Goal: Information Seeking & Learning: Learn about a topic

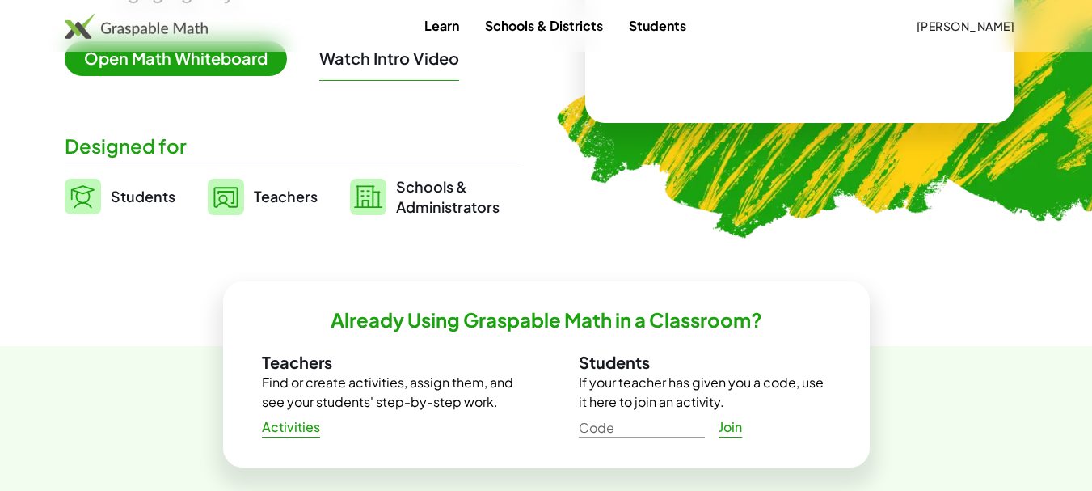
scroll to position [323, 0]
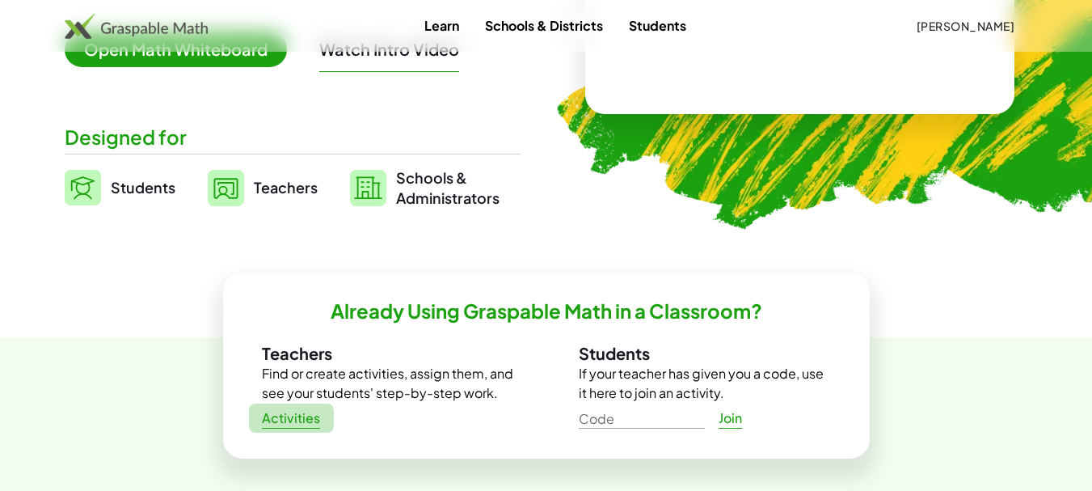
click at [297, 417] on span "Activities" at bounding box center [291, 418] width 59 height 17
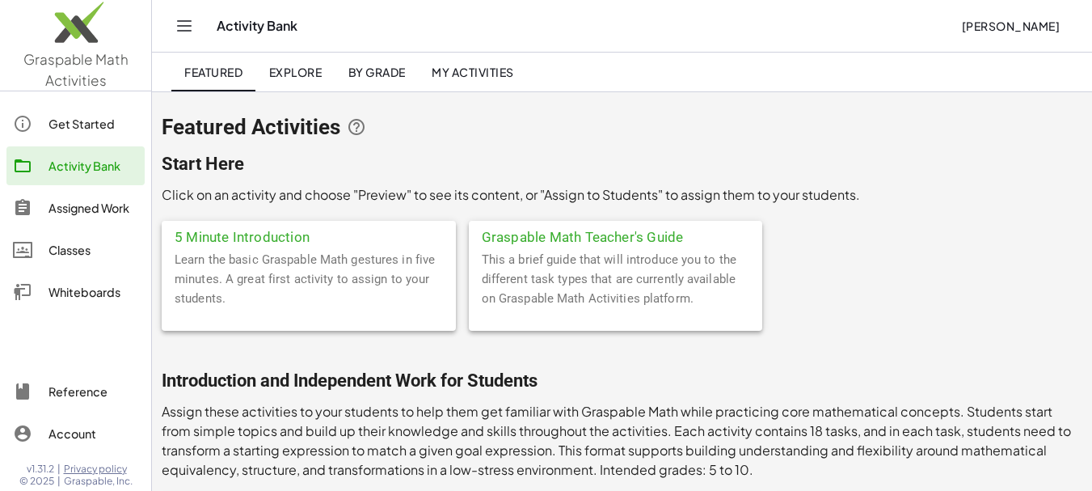
click at [310, 74] on span "Explore" at bounding box center [294, 72] width 53 height 15
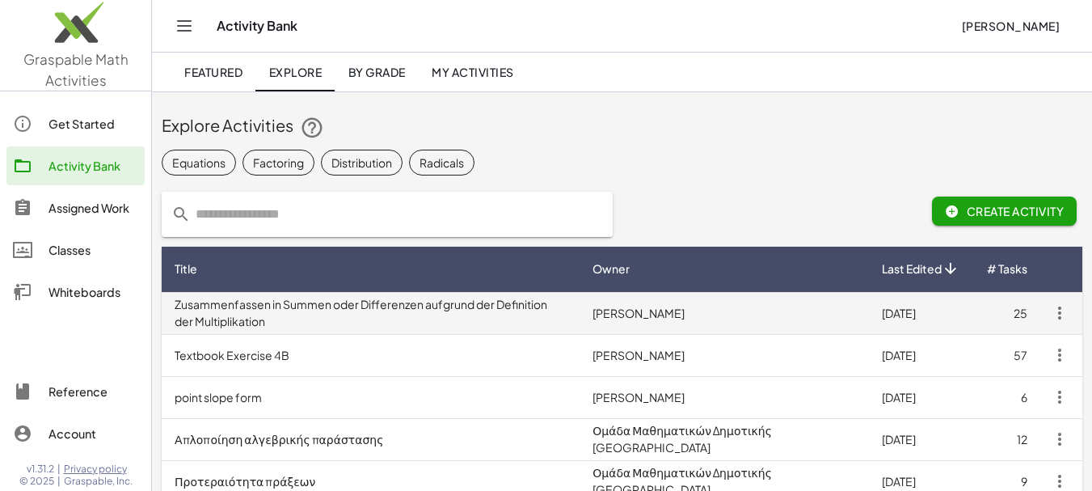
click at [414, 306] on td "Zusammenfassen in Summen oder Differenzen aufgrund der Definition der Multiplik…" at bounding box center [371, 313] width 418 height 42
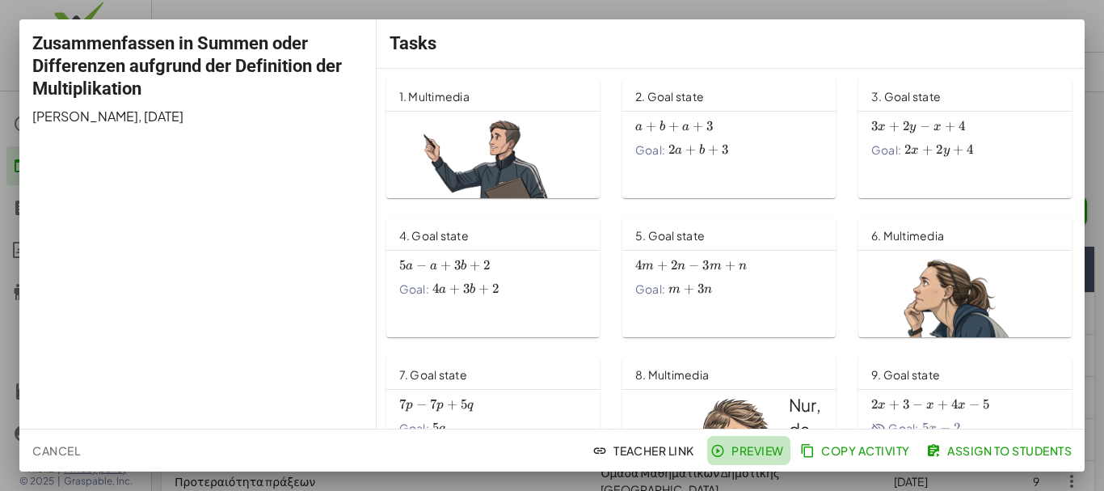
click at [746, 454] on span "Preview" at bounding box center [749, 450] width 70 height 15
click at [533, 8] on div at bounding box center [552, 245] width 1104 height 491
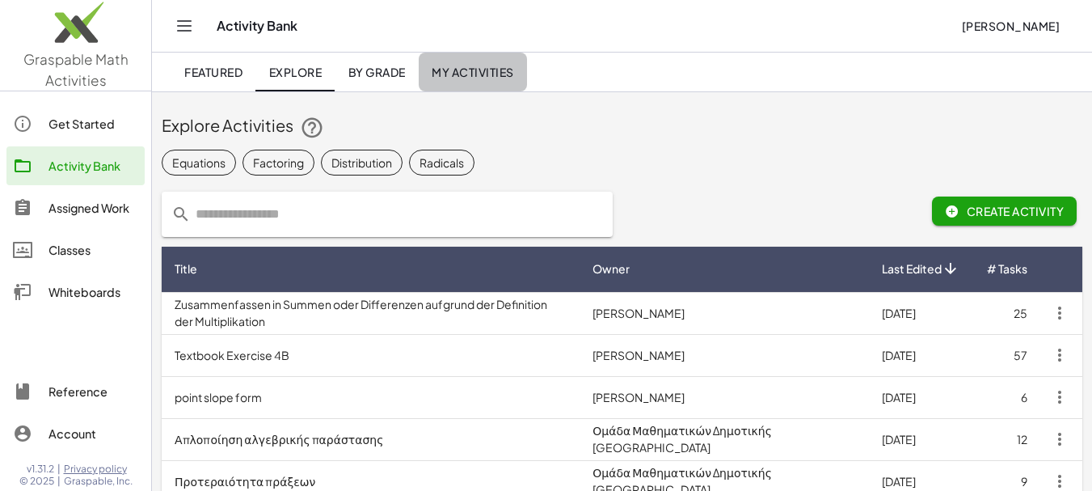
click at [482, 74] on span "My Activities" at bounding box center [473, 72] width 82 height 15
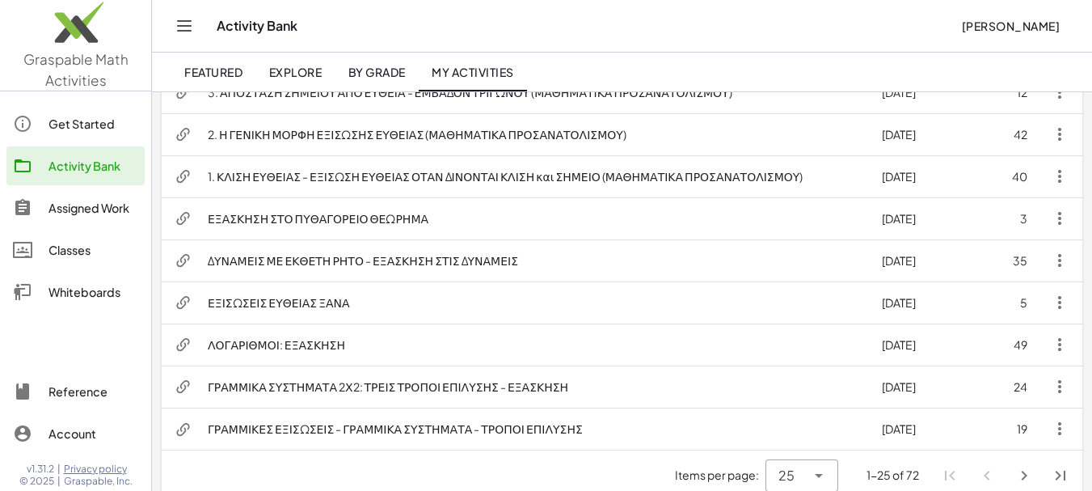
scroll to position [874, 0]
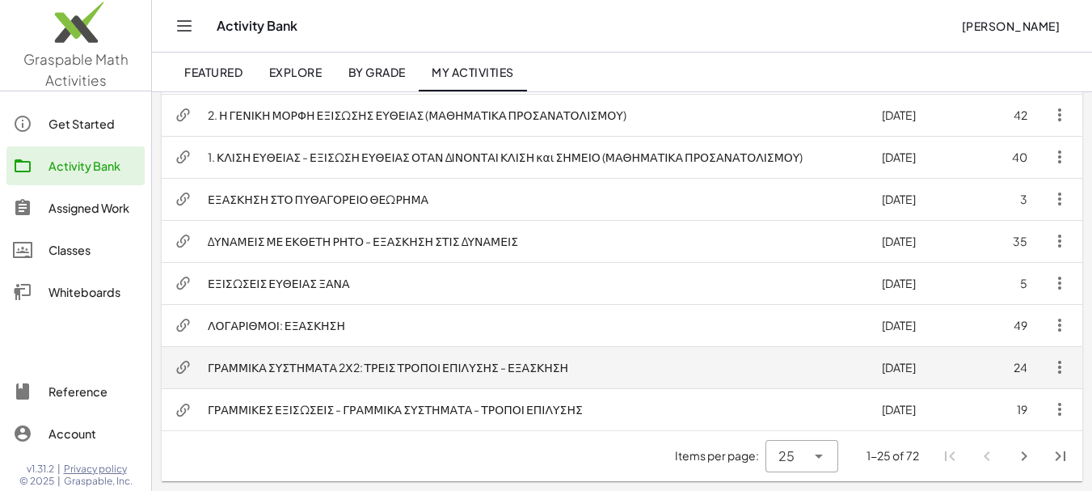
click at [364, 369] on td "ΓΡΑΜΜΙΚΑ ΣΥΣΤΗΜΑΤΑ 2Χ2: ΤΡΕΙΣ ΤΡΟΠΟΙ ΕΠΙΛΥΣΗΣ - ΕΞΑΣΚΗΣΗ" at bounding box center [532, 367] width 674 height 42
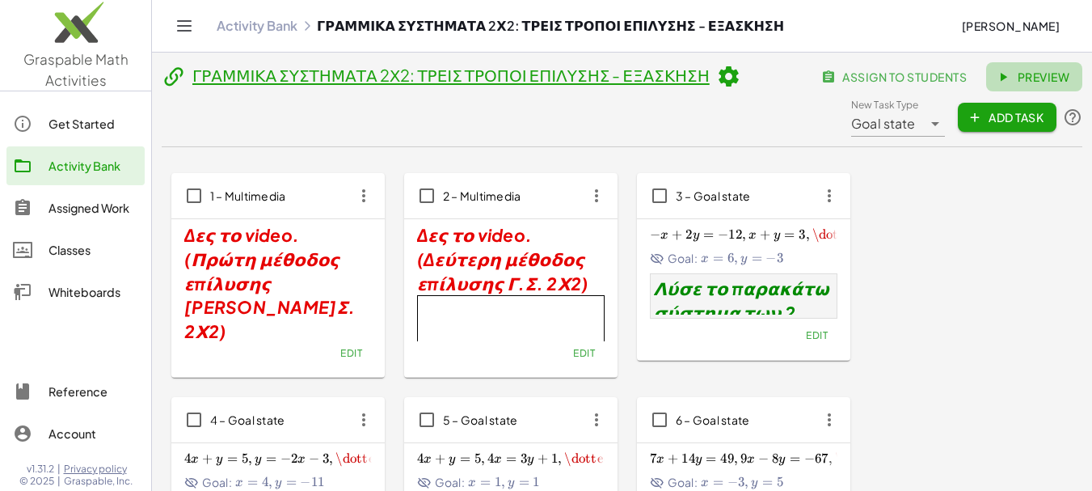
click at [1039, 80] on span "Preview" at bounding box center [1034, 77] width 70 height 15
click at [254, 29] on link "Activity Bank" at bounding box center [257, 26] width 81 height 16
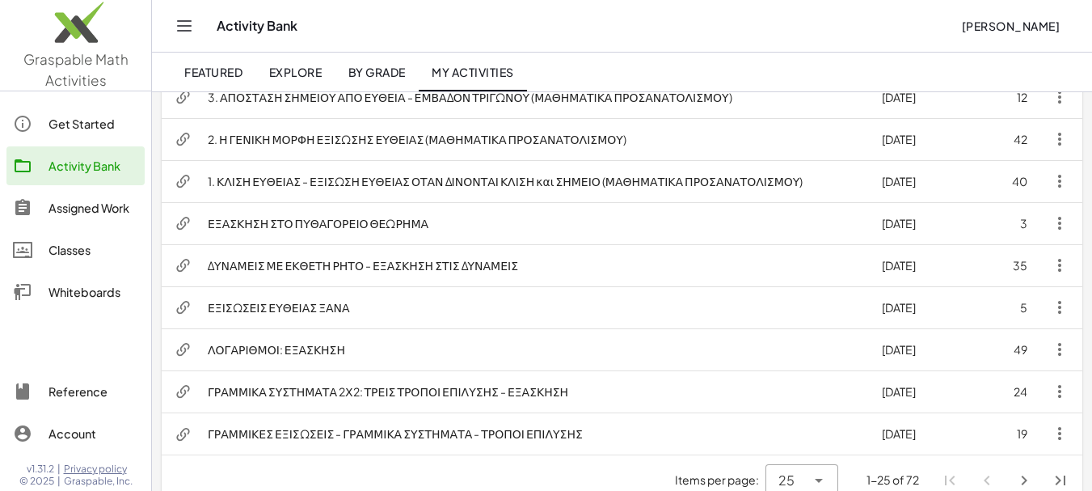
scroll to position [874, 0]
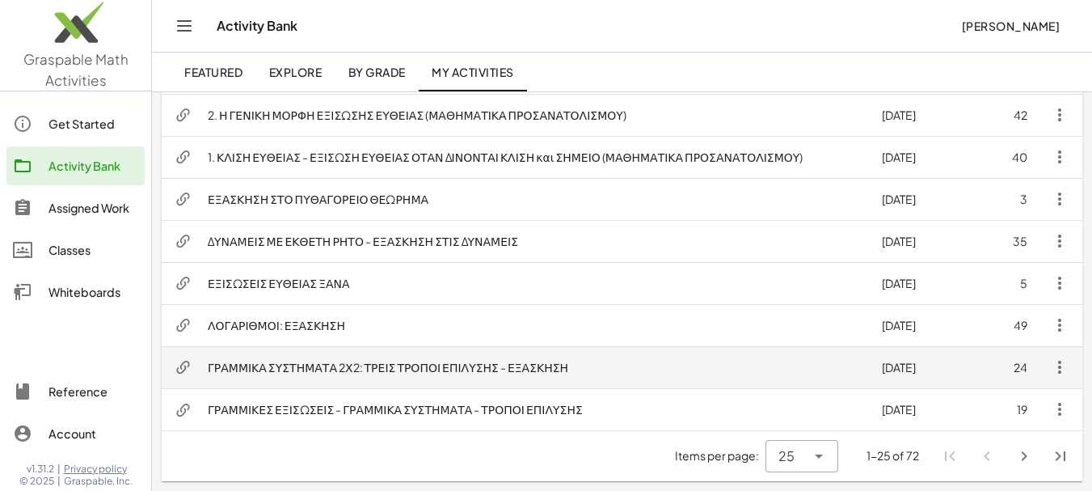
click at [1061, 369] on icon "button" at bounding box center [1059, 366] width 19 height 19
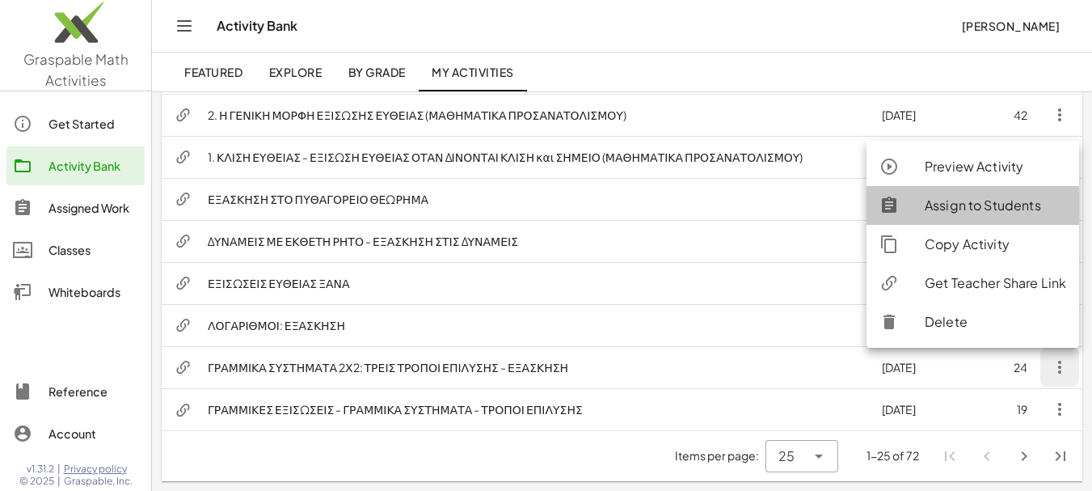
click at [982, 204] on div "Assign to Students" at bounding box center [995, 205] width 141 height 19
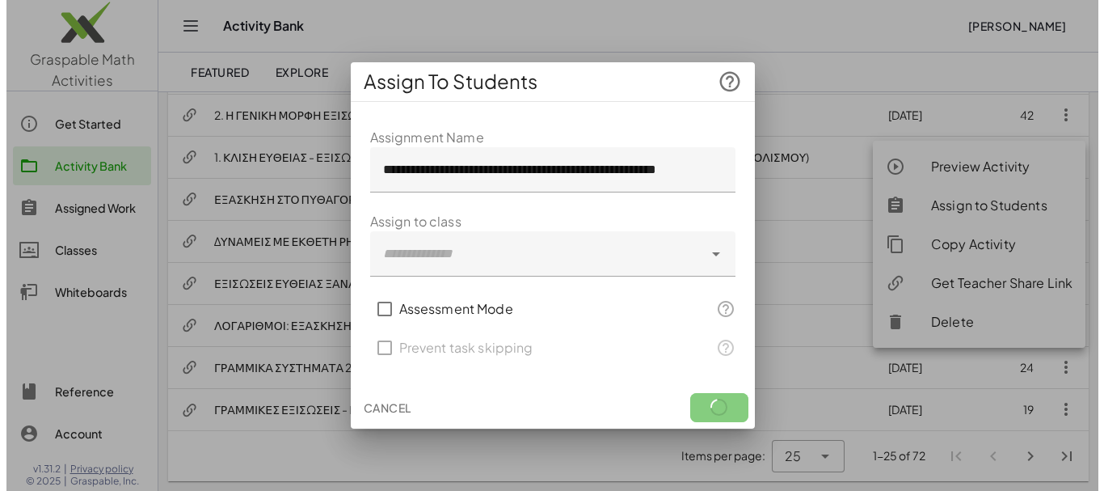
scroll to position [0, 0]
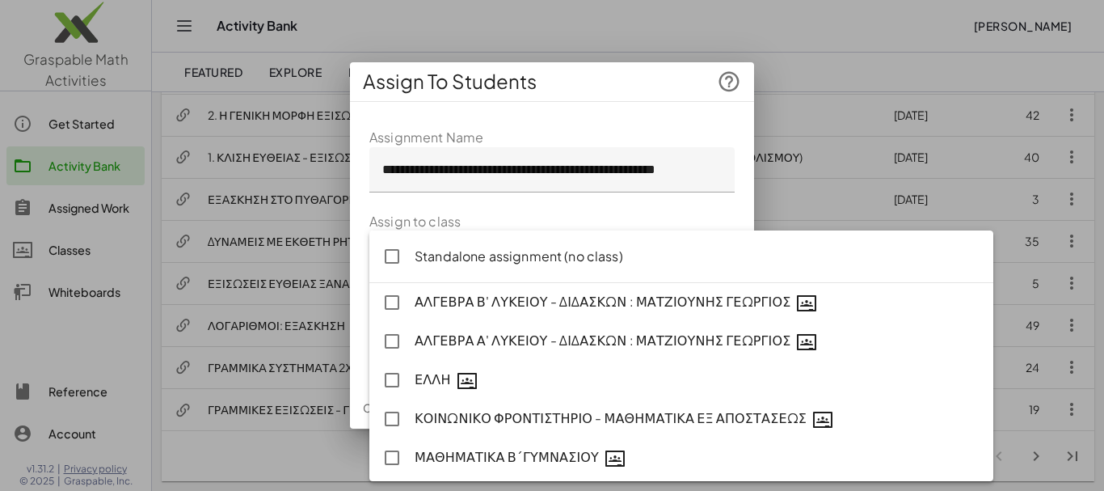
click at [714, 251] on icon at bounding box center [715, 253] width 19 height 19
type input "**********"
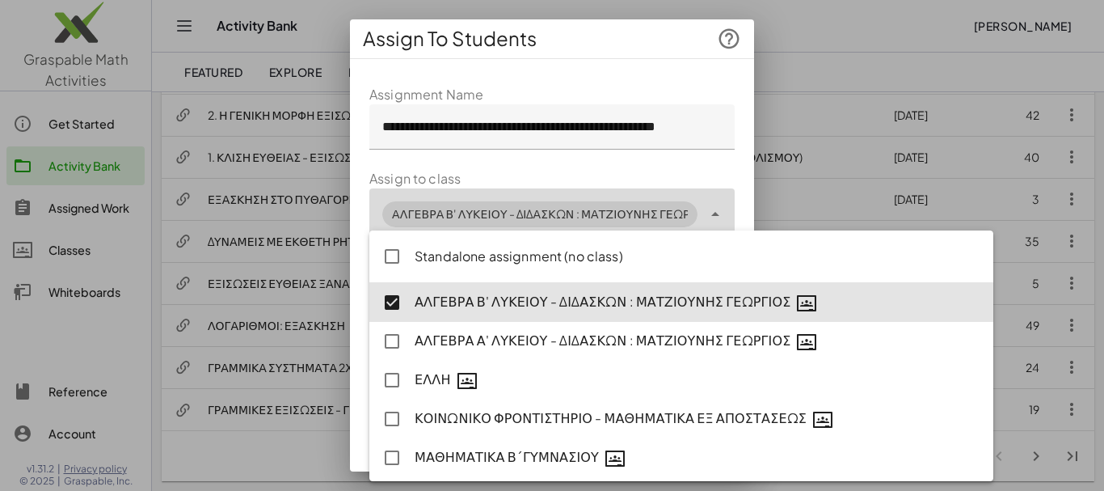
scroll to position [41, 0]
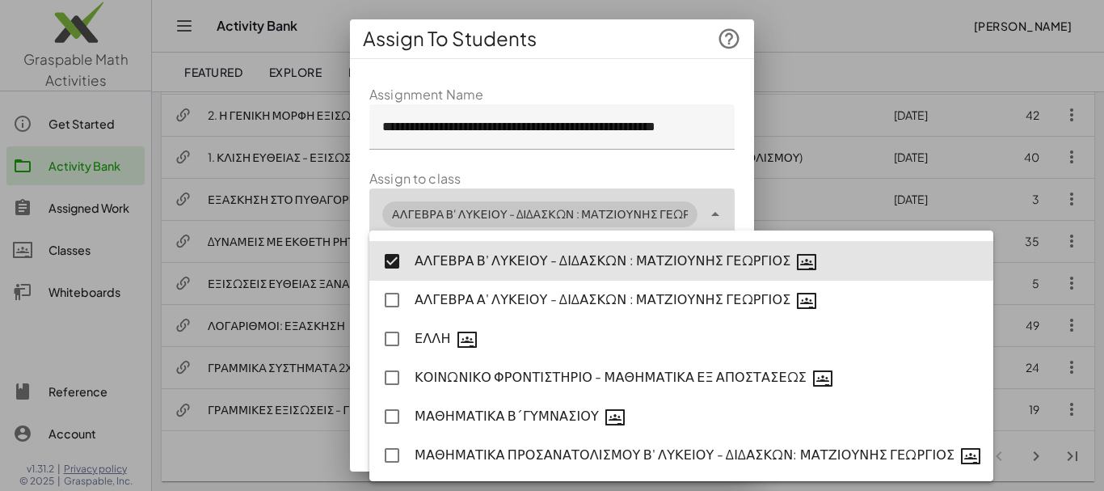
click at [737, 204] on div "**********" at bounding box center [552, 304] width 404 height 464
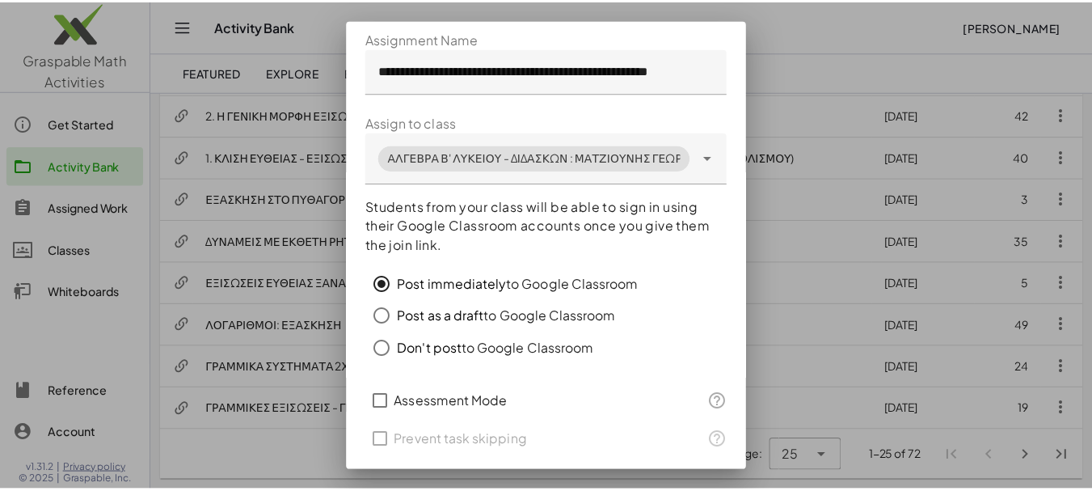
scroll to position [107, 0]
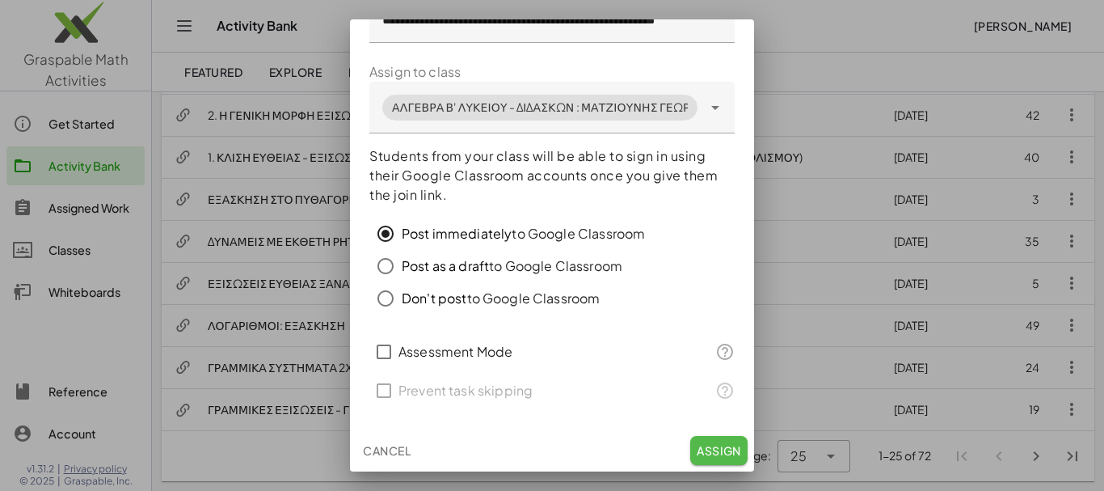
click at [706, 450] on span "Assign" at bounding box center [719, 450] width 44 height 15
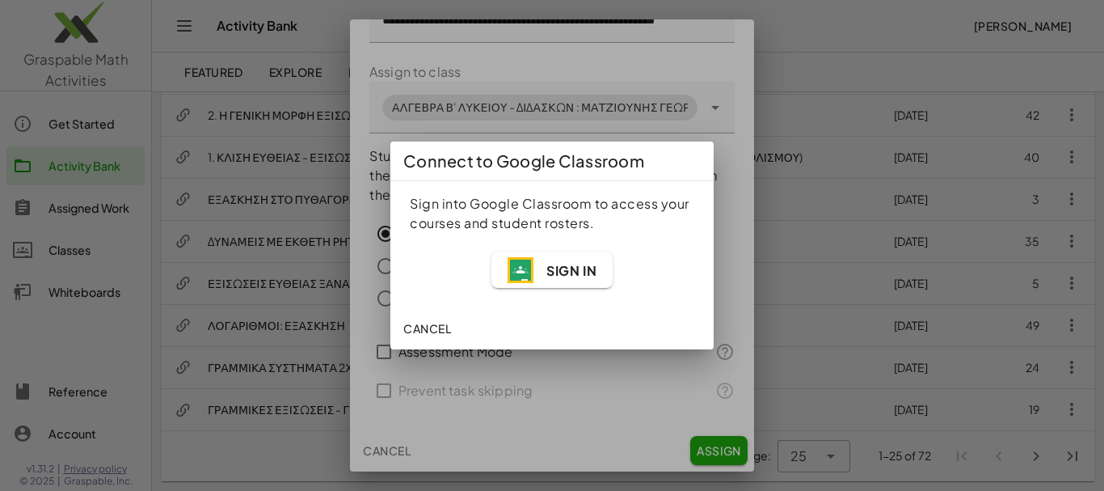
click at [567, 272] on span "Sign In" at bounding box center [571, 270] width 50 height 17
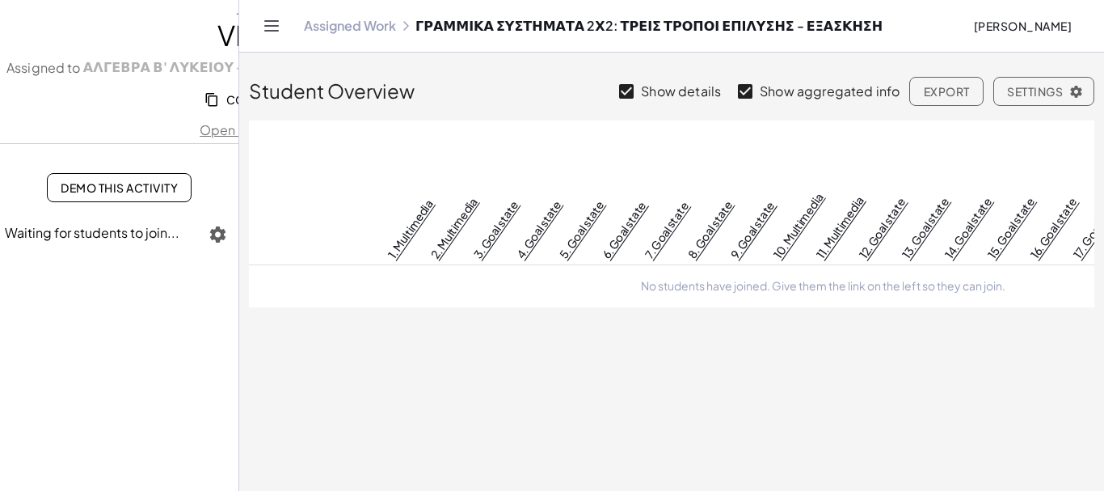
click at [361, 27] on link "Assigned Work" at bounding box center [350, 26] width 92 height 16
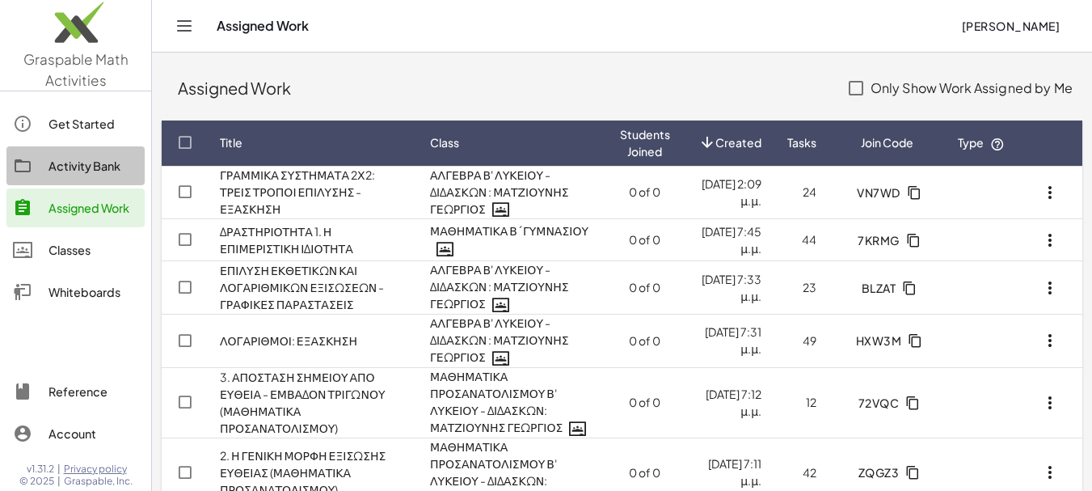
click at [75, 167] on div "Activity Bank" at bounding box center [94, 165] width 90 height 19
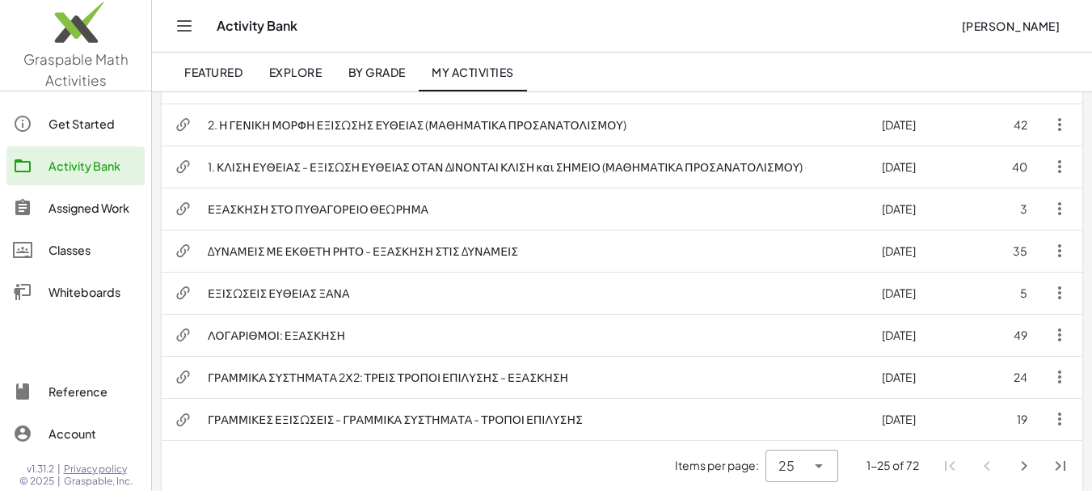
scroll to position [874, 0]
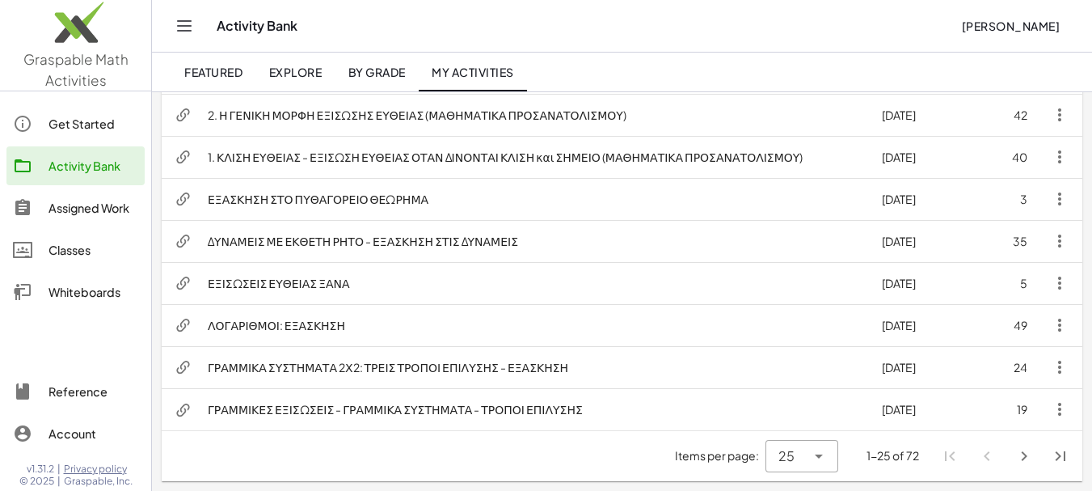
click at [1024, 458] on icon "Next page" at bounding box center [1024, 455] width 19 height 19
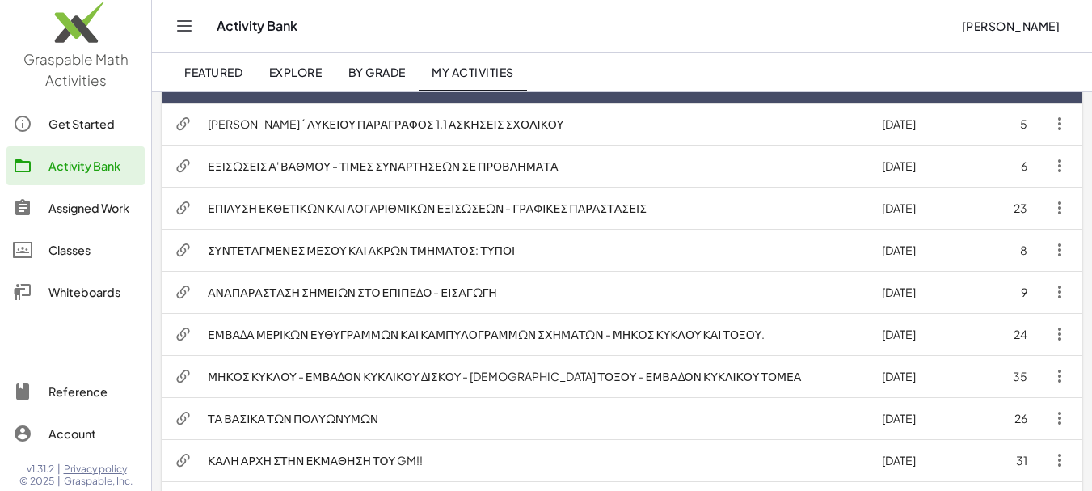
scroll to position [143, 0]
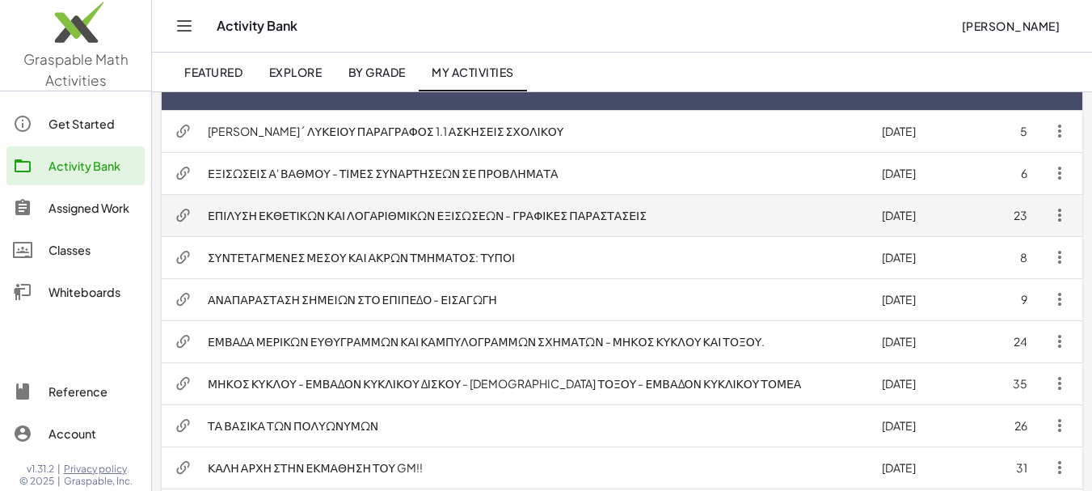
click at [414, 213] on td "ΕΠΙΛΥΣΗ ΕΚΘΕΤΙΚΩΝ ΚΑΙ ΛΟΓΑΡΙΘΜΙΚΩΝ ΕΞΙΣΩΣΕΩΝ - ΓΡΑΦΙΚΕΣ ΠΑΡΑΣΤΑΣΕΙΣ" at bounding box center [532, 215] width 674 height 42
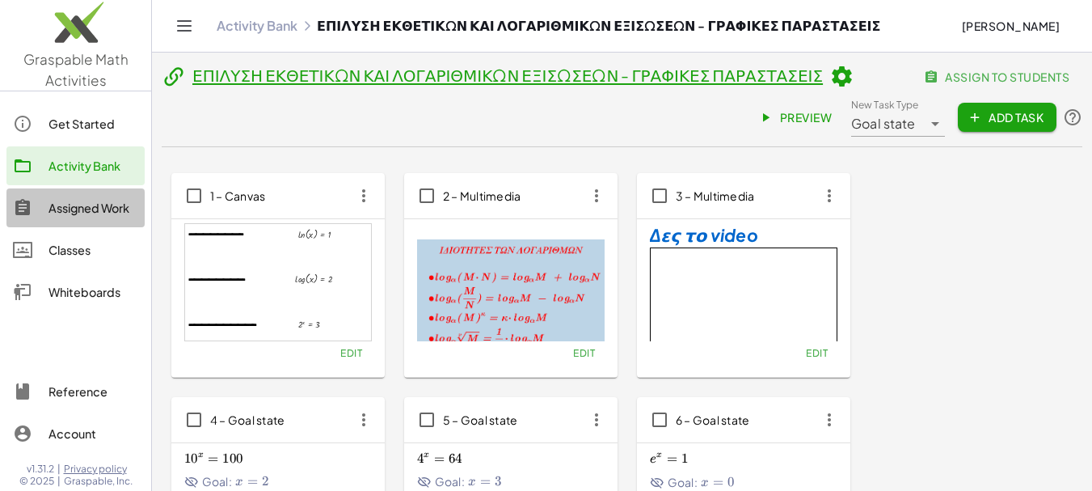
click at [107, 209] on div "Assigned Work" at bounding box center [94, 207] width 90 height 19
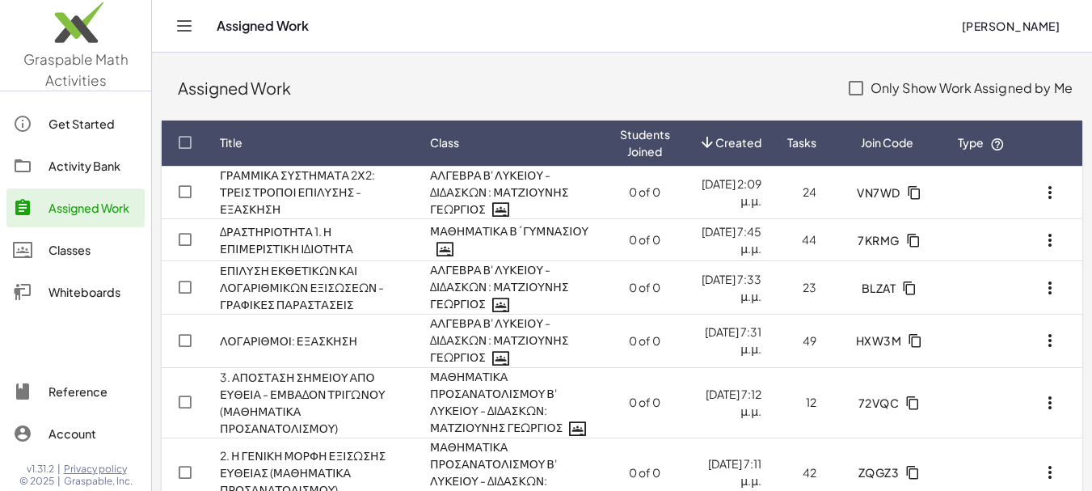
click at [90, 166] on div "Activity Bank" at bounding box center [94, 165] width 90 height 19
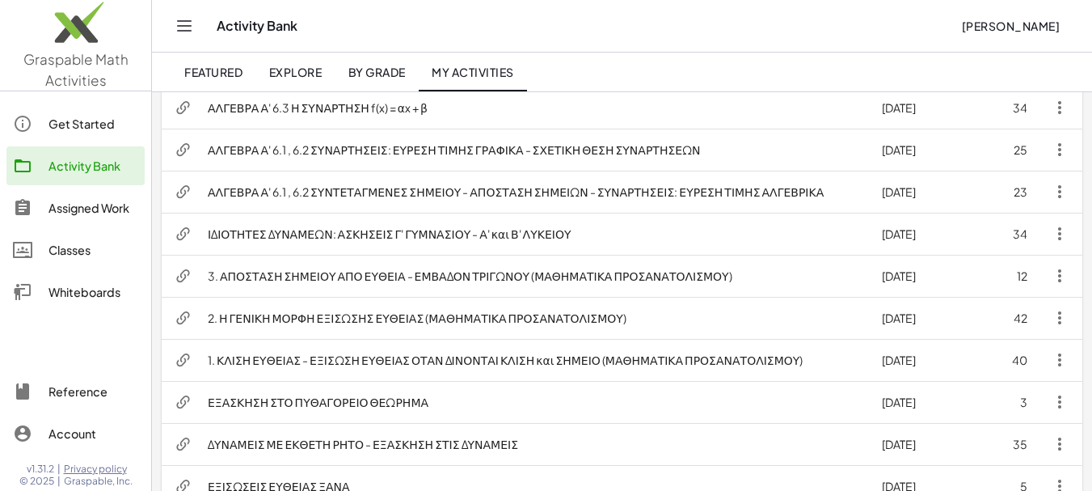
scroll to position [874, 0]
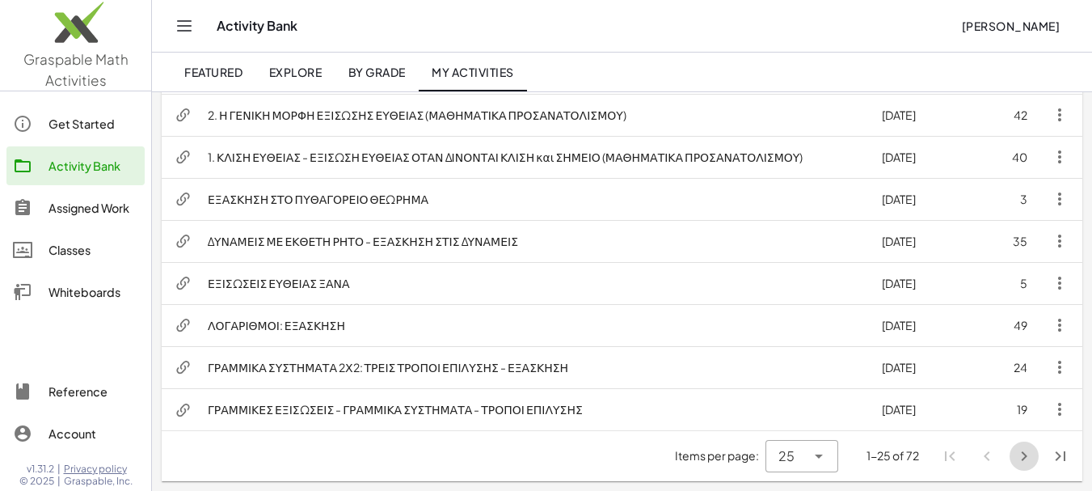
click at [1023, 456] on icon "Next page" at bounding box center [1024, 455] width 19 height 19
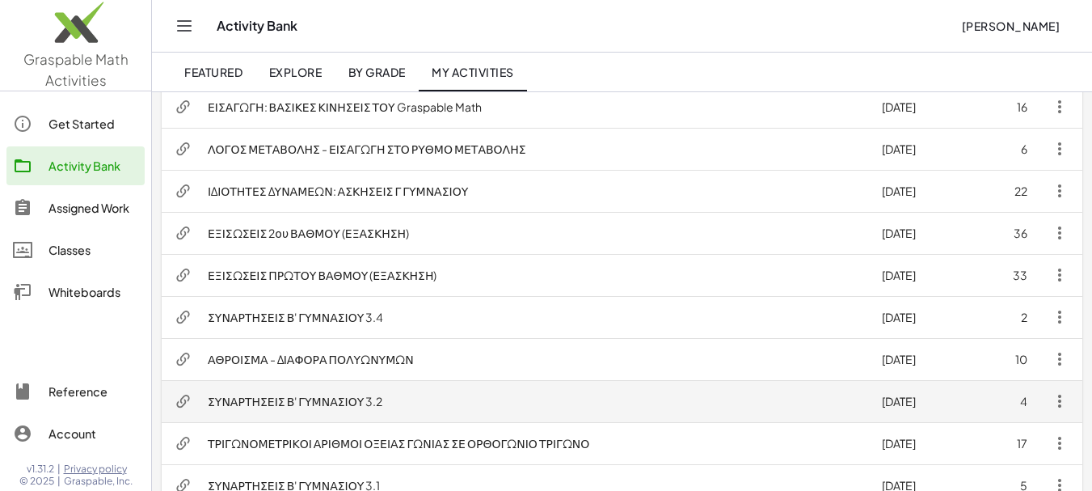
scroll to position [712, 0]
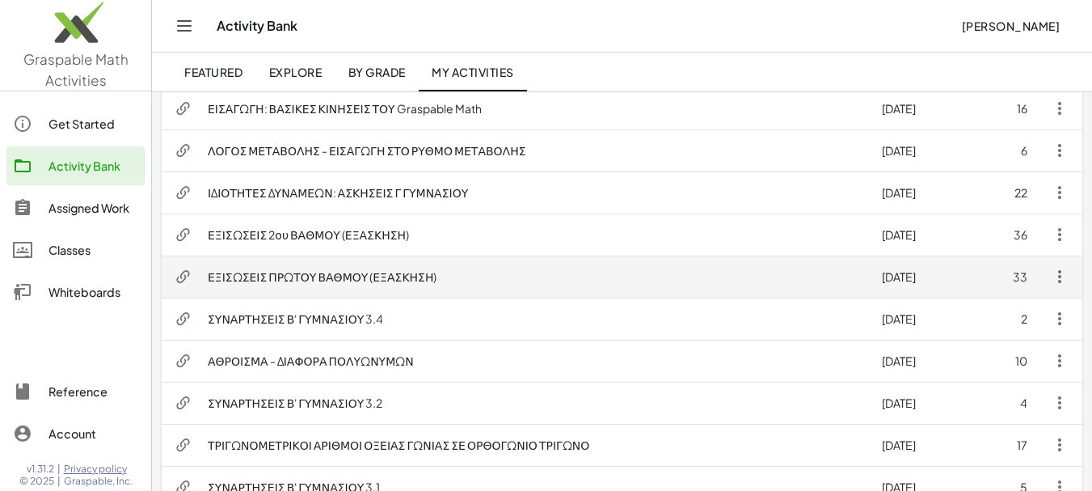
click at [362, 281] on td "ΕΞΙΣΩΣΕΙΣ ΠΡΩΤΟΥ ΒΑΘΜΟΥ (ΕΞΑΣΚΗΣΗ)" at bounding box center [532, 276] width 674 height 42
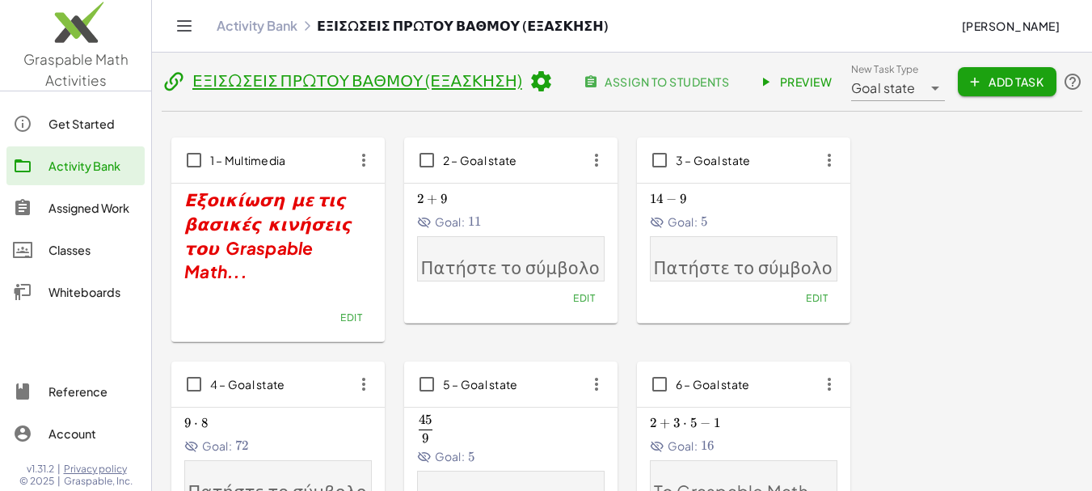
click at [272, 31] on link "Activity Bank" at bounding box center [257, 26] width 81 height 16
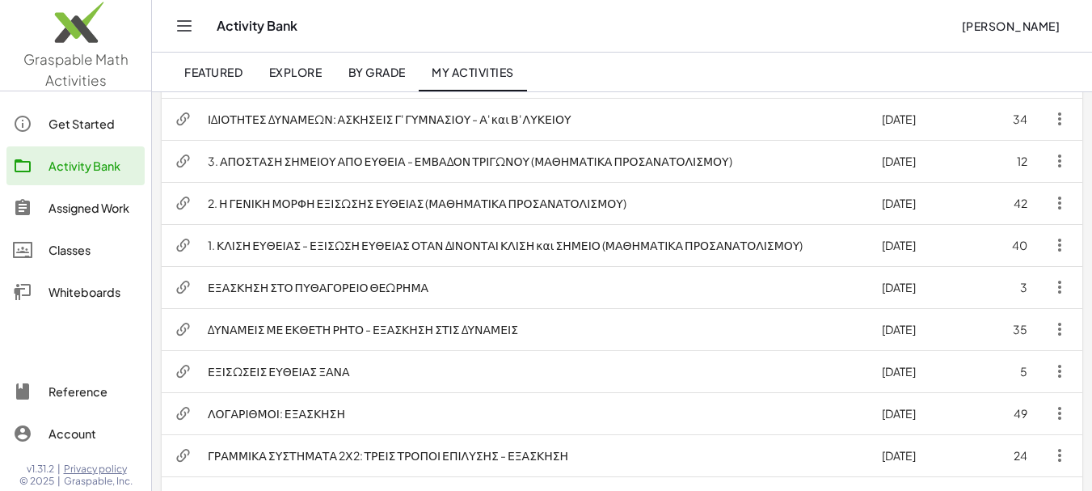
scroll to position [874, 0]
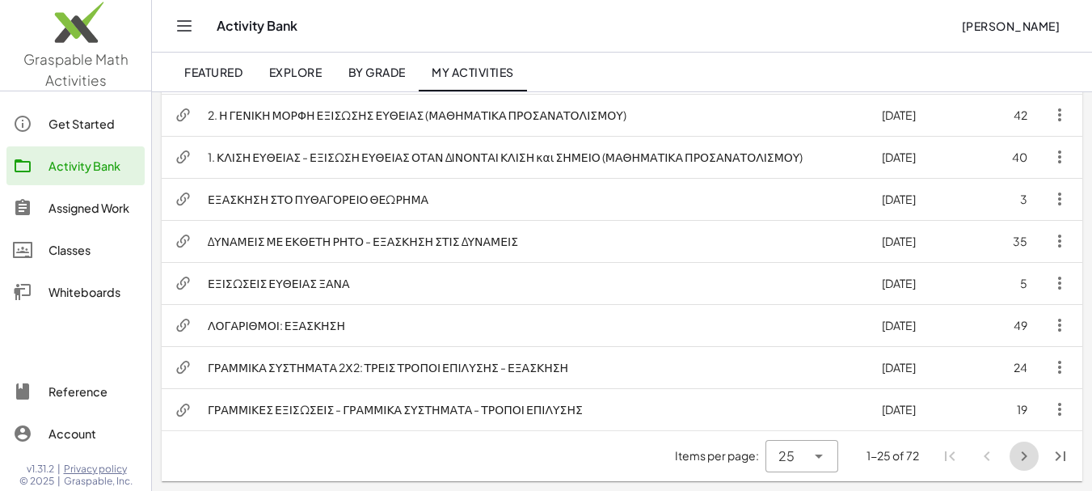
click at [1027, 454] on icon "Next page" at bounding box center [1024, 455] width 19 height 19
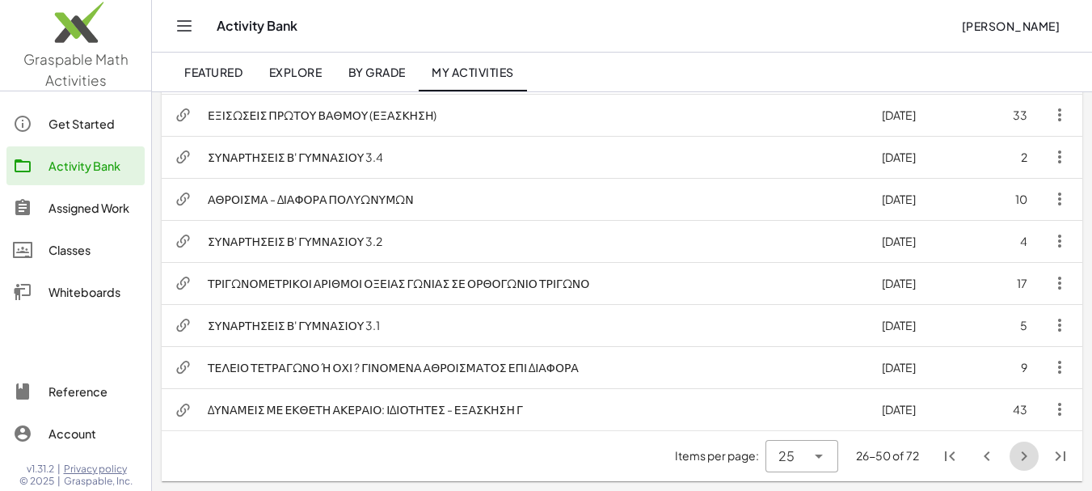
click at [1027, 454] on icon "Next page" at bounding box center [1024, 455] width 19 height 19
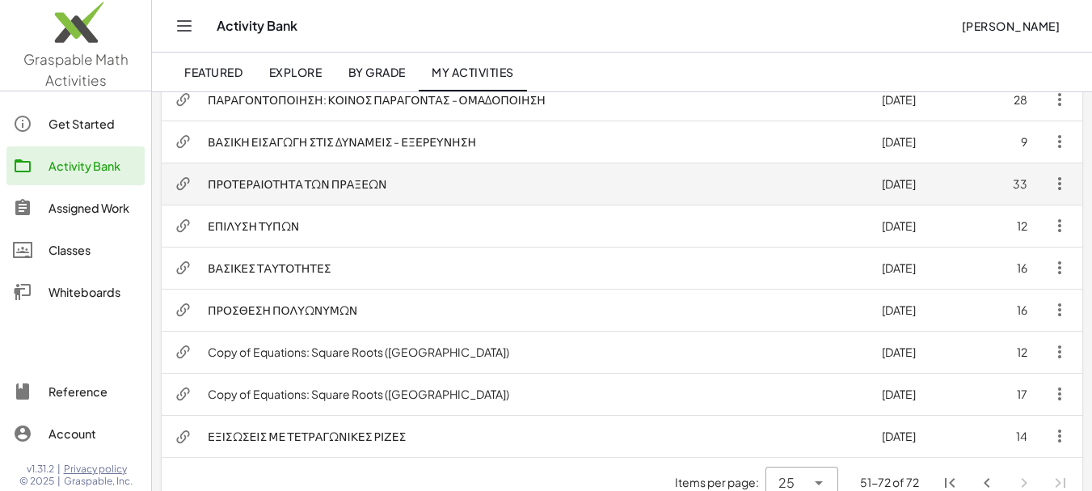
scroll to position [748, 0]
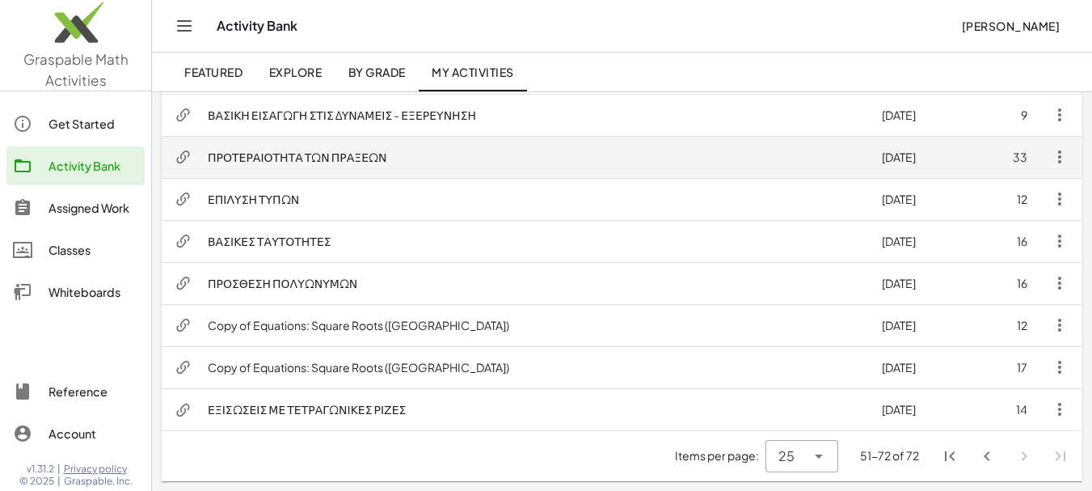
click at [299, 159] on td "ΠΡΟΤΕΡΑΙΟΤΗΤΑ ΤΩΝ ΠΡΑΞΕΩΝ" at bounding box center [532, 157] width 674 height 42
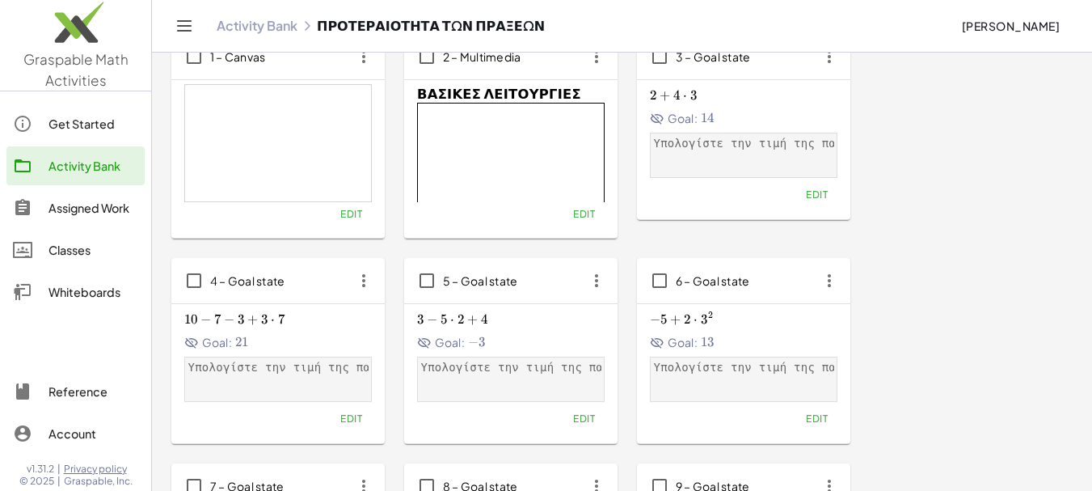
scroll to position [5, 0]
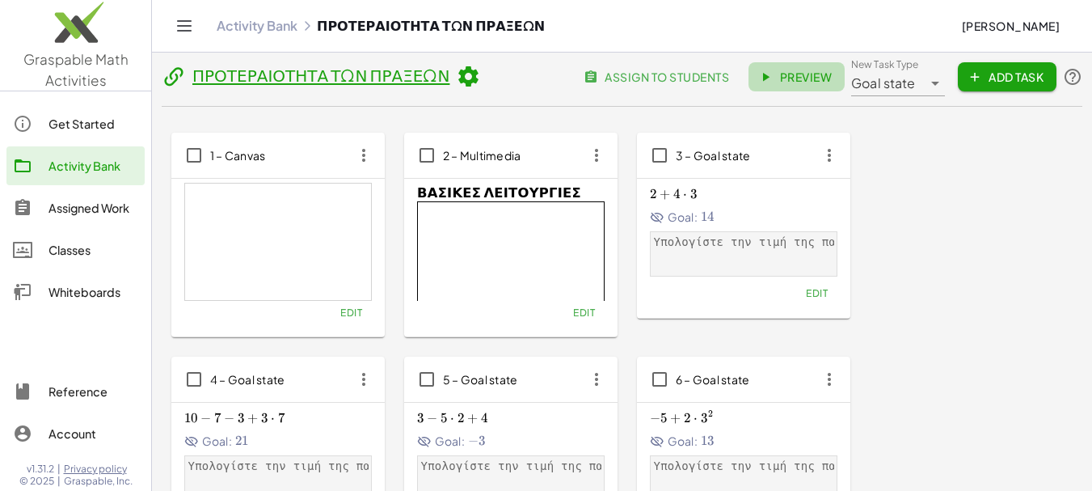
click at [806, 74] on span "Preview" at bounding box center [797, 77] width 70 height 15
click at [255, 26] on link "Activity Bank" at bounding box center [257, 26] width 81 height 16
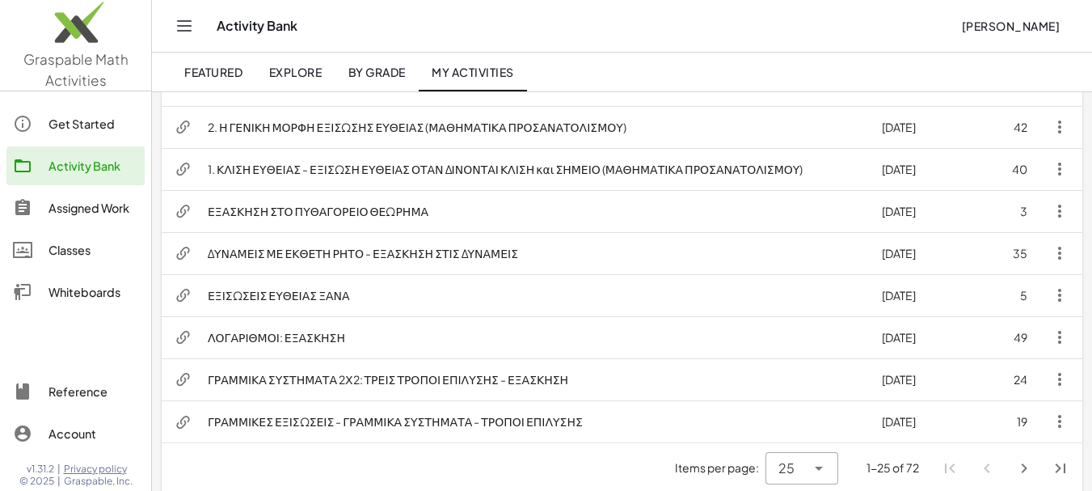
scroll to position [874, 0]
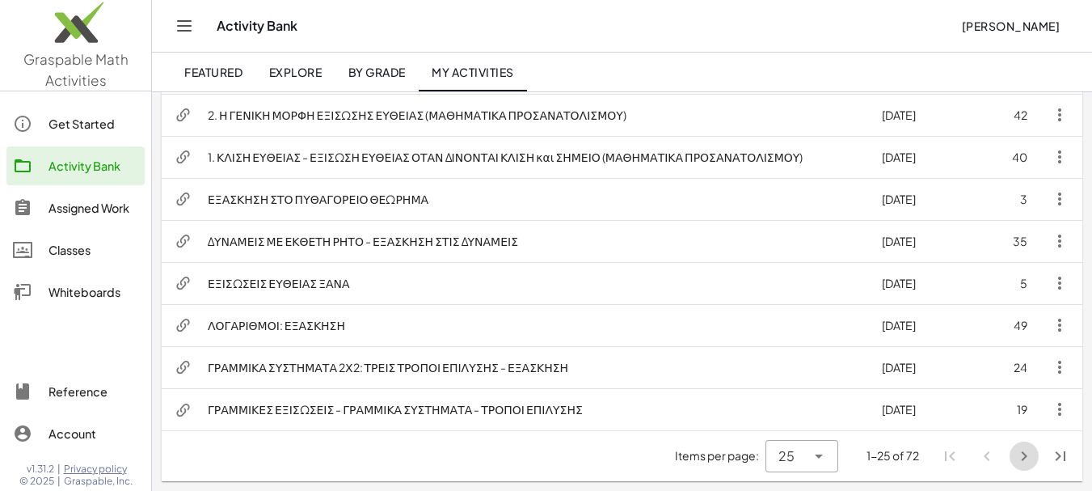
click at [1023, 458] on icon "Next page" at bounding box center [1024, 455] width 19 height 19
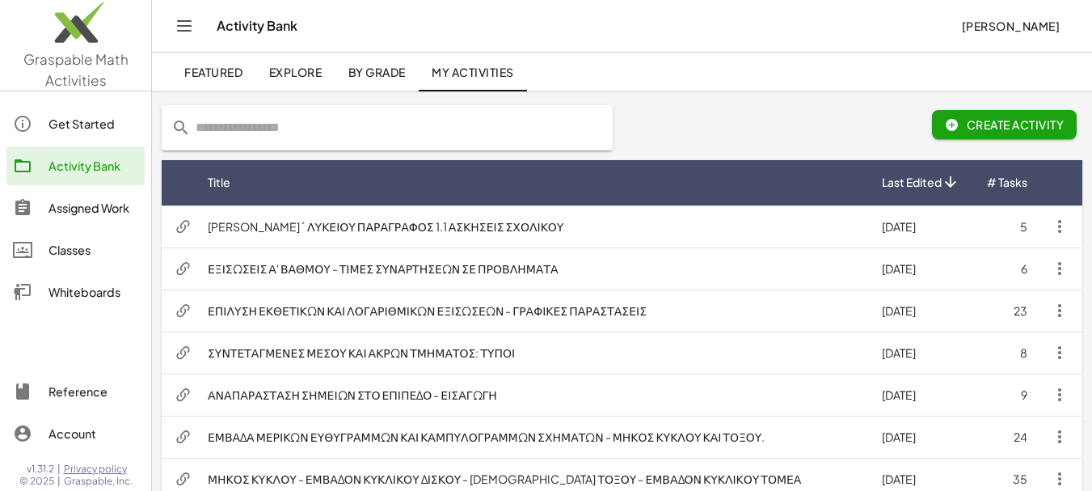
scroll to position [45, 0]
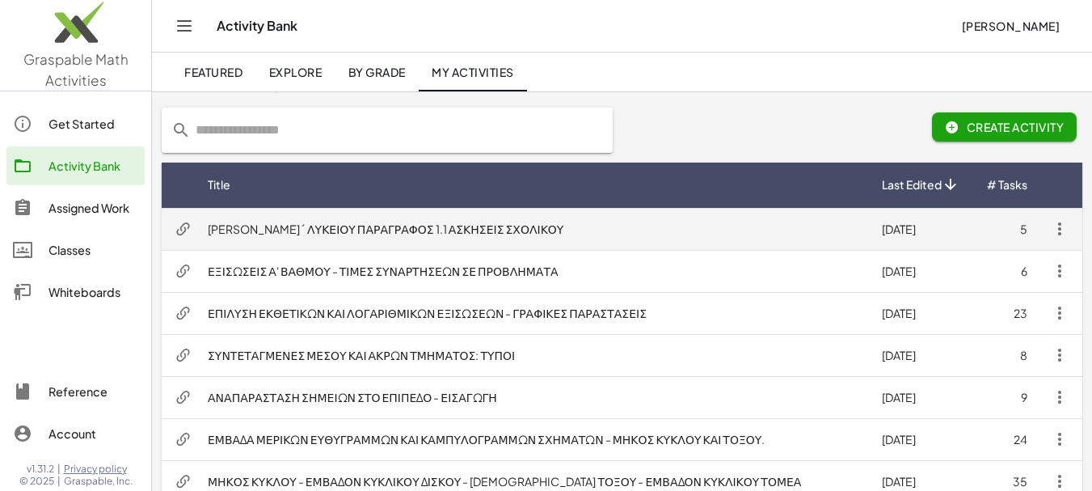
click at [409, 223] on td "ΑΛΓΕΒΡΑ Β΄ ΛΥΚΕΙΟΥ ΠΑΡΑΓΡΑΦΟΣ 1.1 ΑΣΚΗΣΕΙΣ ΣΧΟΛΙΚΟΥ" at bounding box center [532, 229] width 674 height 42
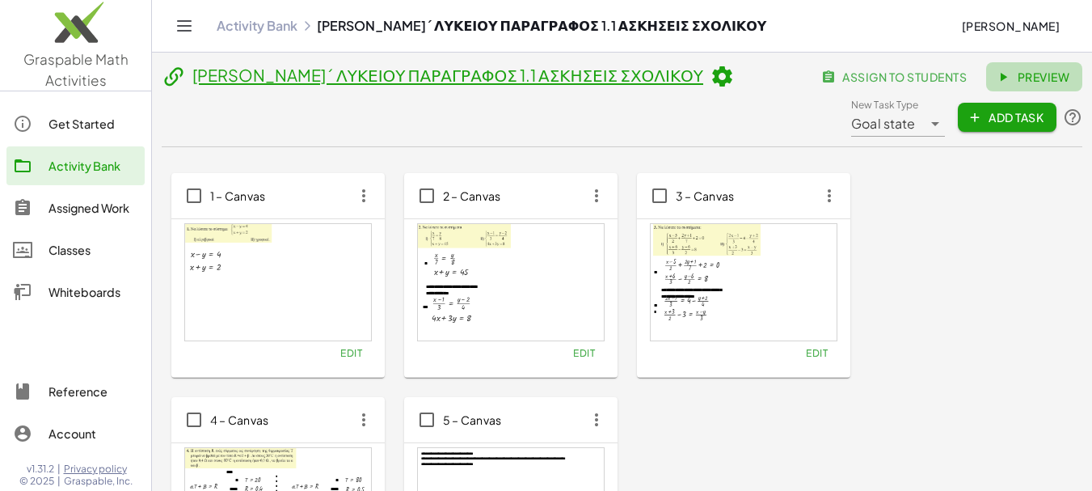
click at [1049, 78] on span "Preview" at bounding box center [1034, 77] width 70 height 15
click at [414, 76] on link "ΑΛΓΕΒΡΑ Β΄ ΛΥΚΕΙΟΥ ΠΑΡΑΓΡΑΦΟΣ 1.1 ΑΣΚΗΣΕΙΣ ΣΧΟΛΙΚΟΥ" at bounding box center [447, 75] width 511 height 20
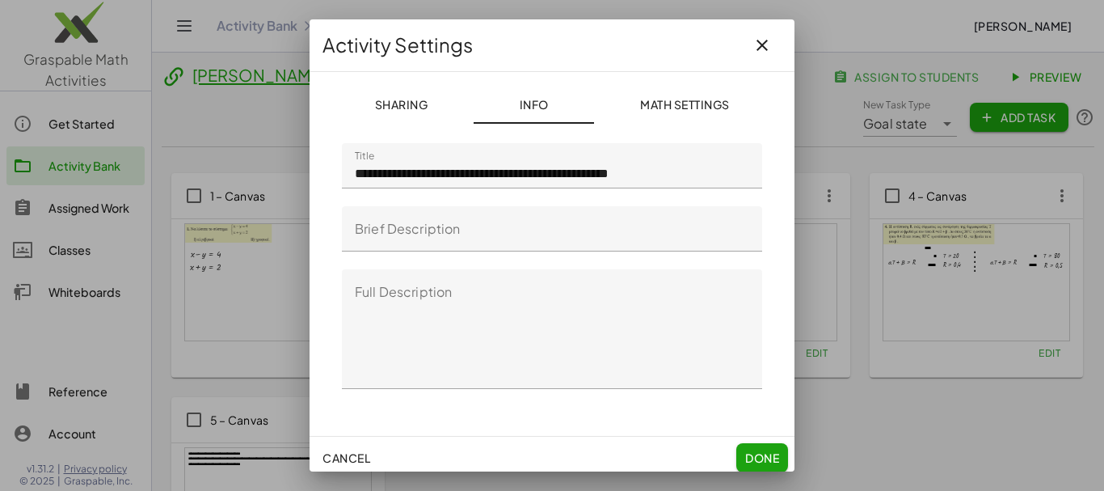
click at [576, 175] on input "**********" at bounding box center [552, 165] width 420 height 45
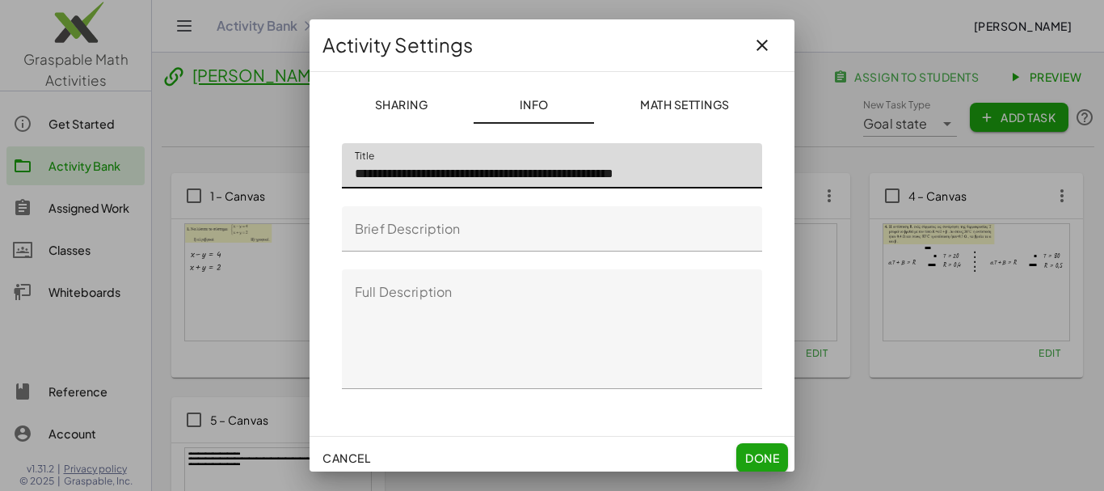
click at [571, 177] on input "**********" at bounding box center [552, 165] width 420 height 45
type input "**********"
click at [749, 458] on span "Done" at bounding box center [762, 457] width 34 height 15
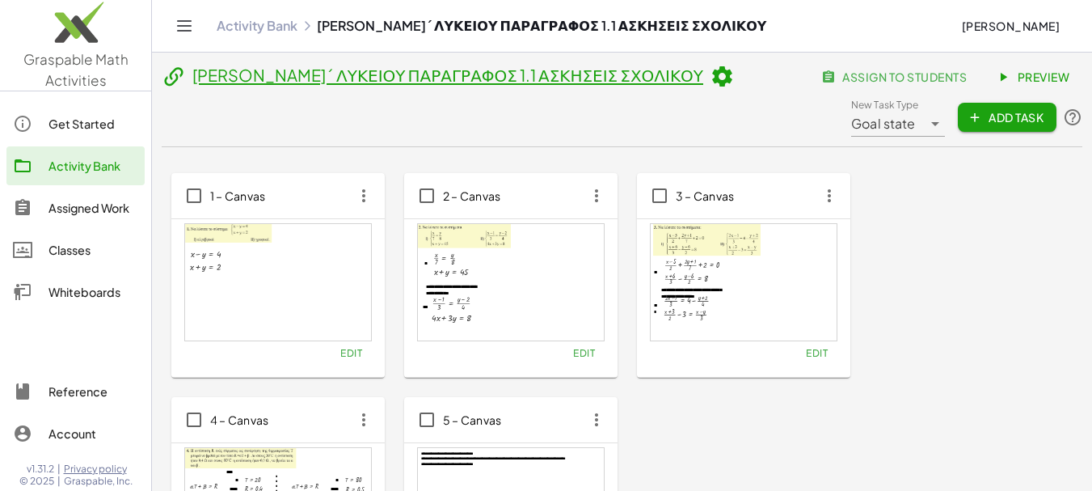
click at [247, 26] on link "Activity Bank" at bounding box center [257, 26] width 81 height 16
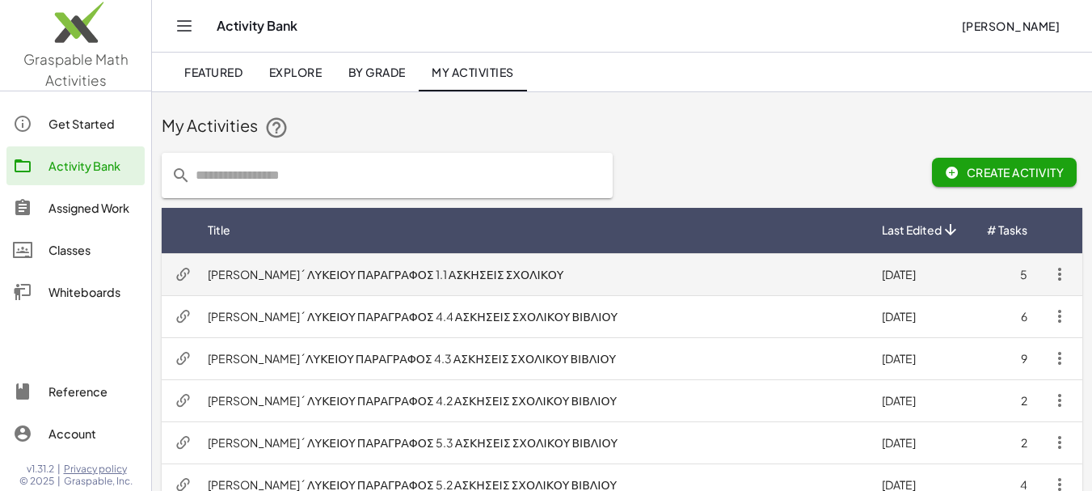
click at [354, 272] on td "ΑΛΓΕΒΡΑ Β΄ ΛΥΚΕΙΟΥ ΠΑΡΑΓΡΑΦΟΣ 1.1 ΑΣΚΗΣΕΙΣ ΣΧΟΛΙΚΟΥ" at bounding box center [532, 274] width 674 height 42
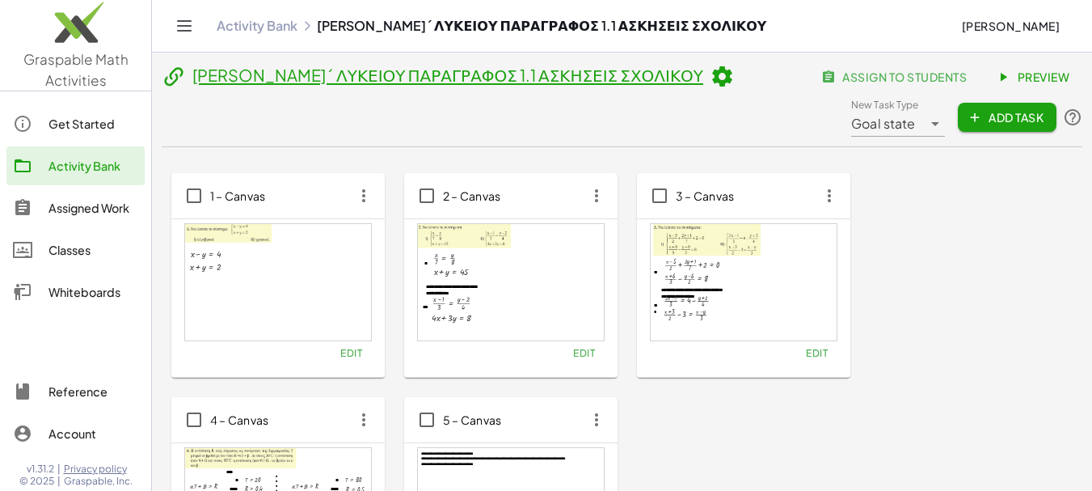
click at [482, 80] on link "ΑΛΓΕΒΡΑ Β΄ ΛΥΚΕΙΟΥ ΠΑΡΑΓΡΑΦΟΣ 1.1 ΑΣΚΗΣΕΙΣ ΣΧΟΛΙΚΟΥ" at bounding box center [447, 75] width 511 height 20
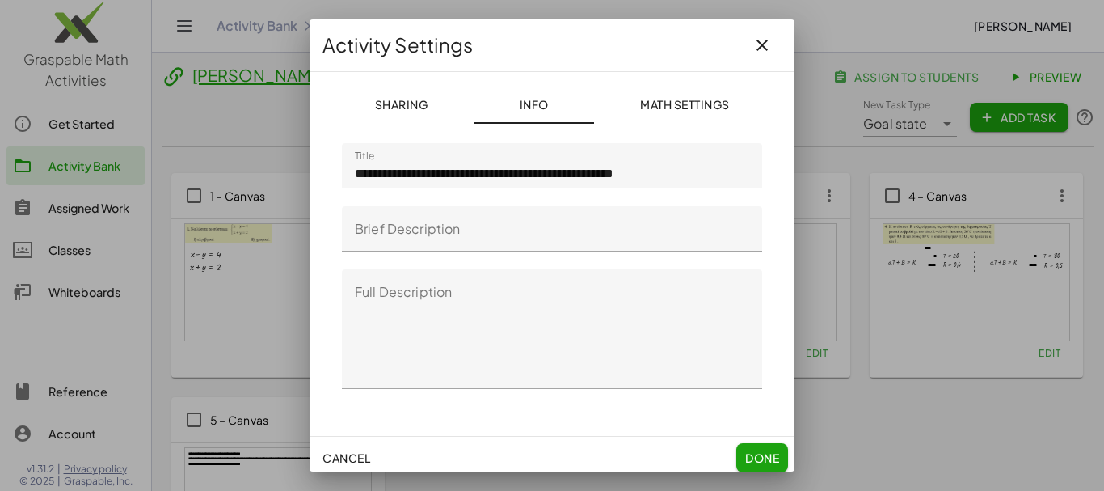
click at [703, 175] on input "**********" at bounding box center [552, 165] width 420 height 45
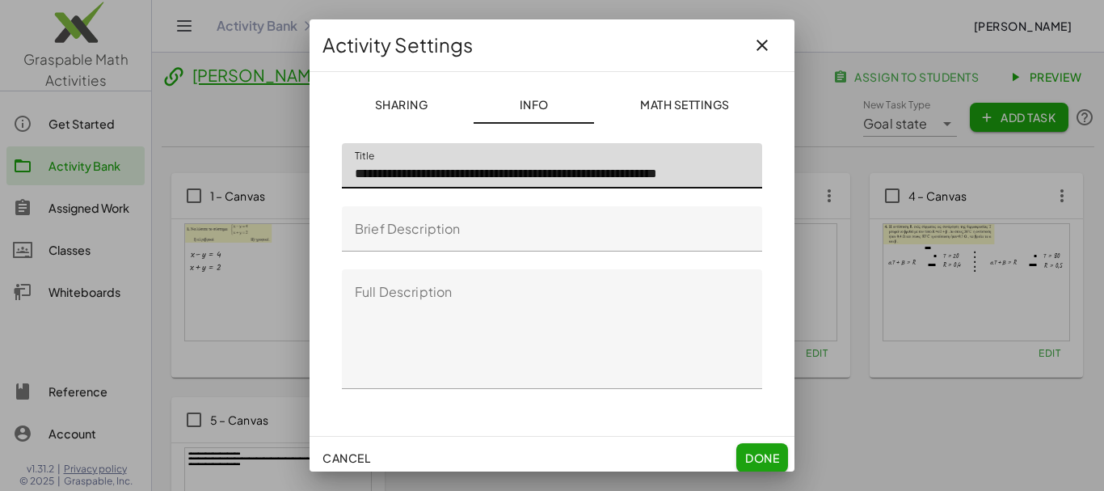
scroll to position [0, 15]
type input "**********"
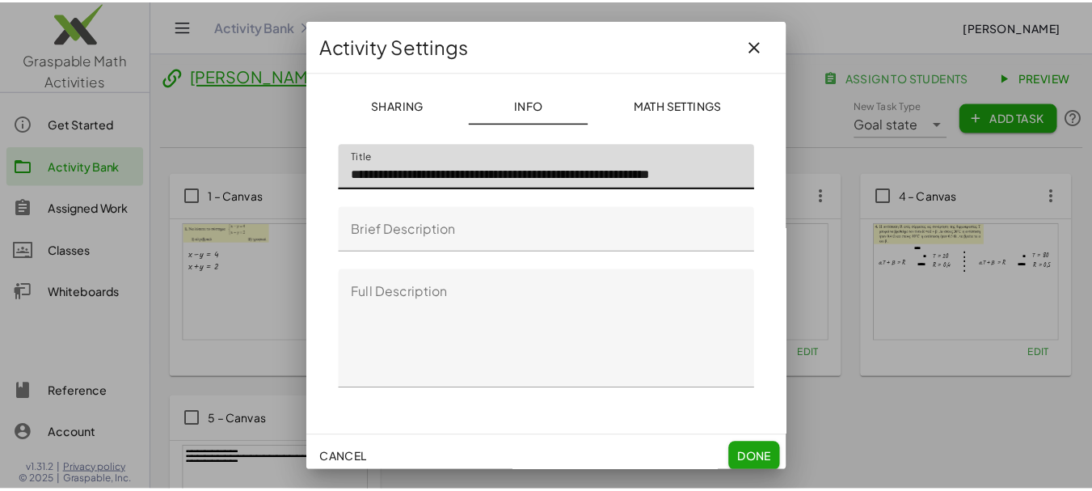
scroll to position [0, 0]
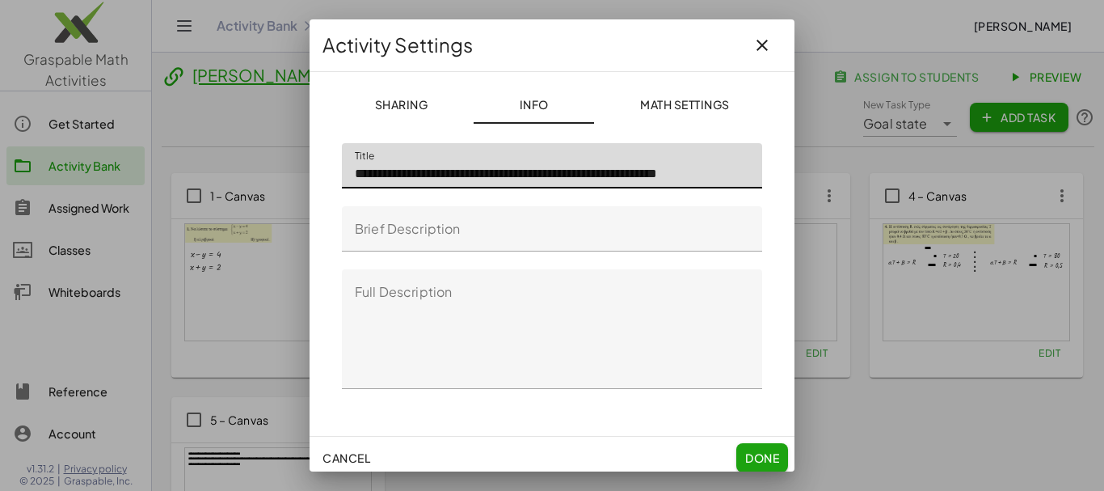
click at [754, 452] on span "Done" at bounding box center [762, 457] width 34 height 15
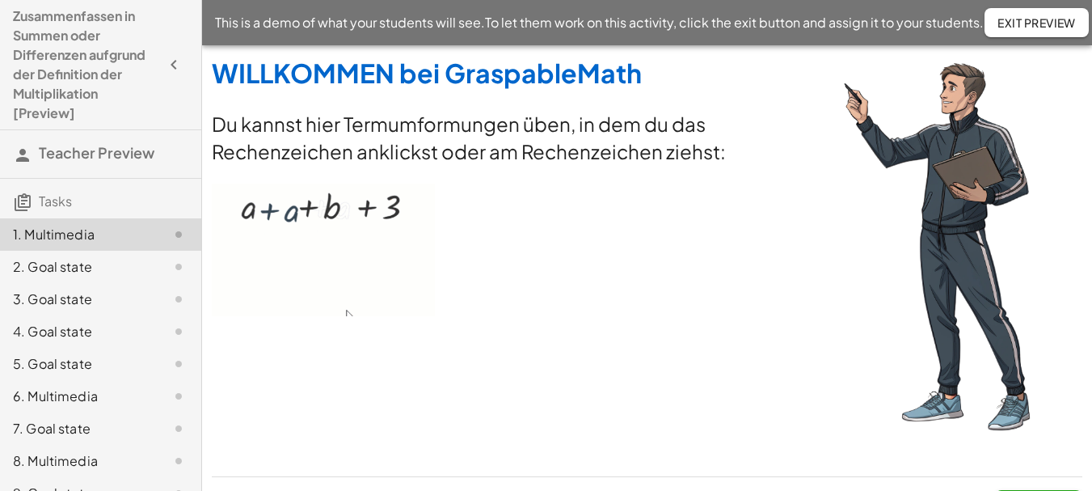
drag, startPoint x: 66, startPoint y: 269, endPoint x: 57, endPoint y: 299, distance: 31.4
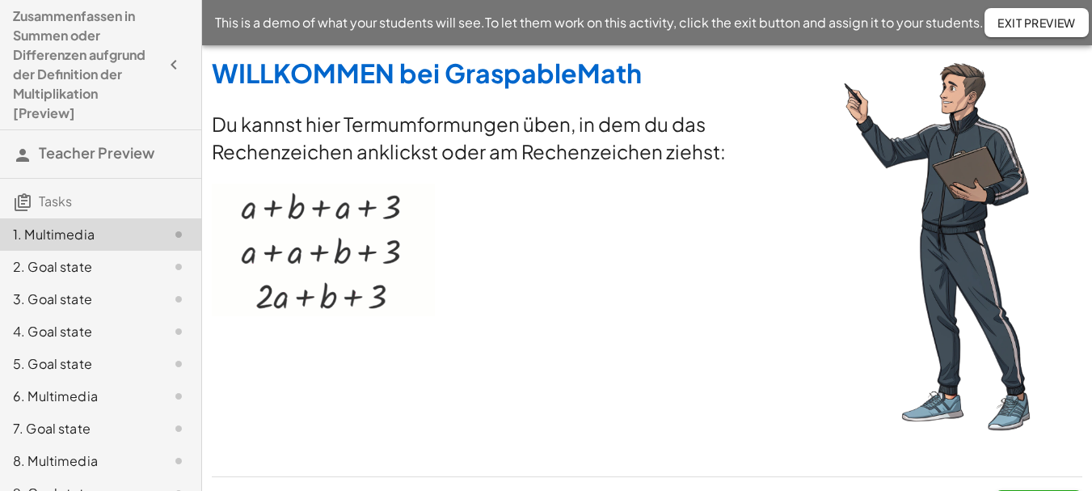
click at [67, 268] on div "2. Goal state" at bounding box center [78, 266] width 130 height 19
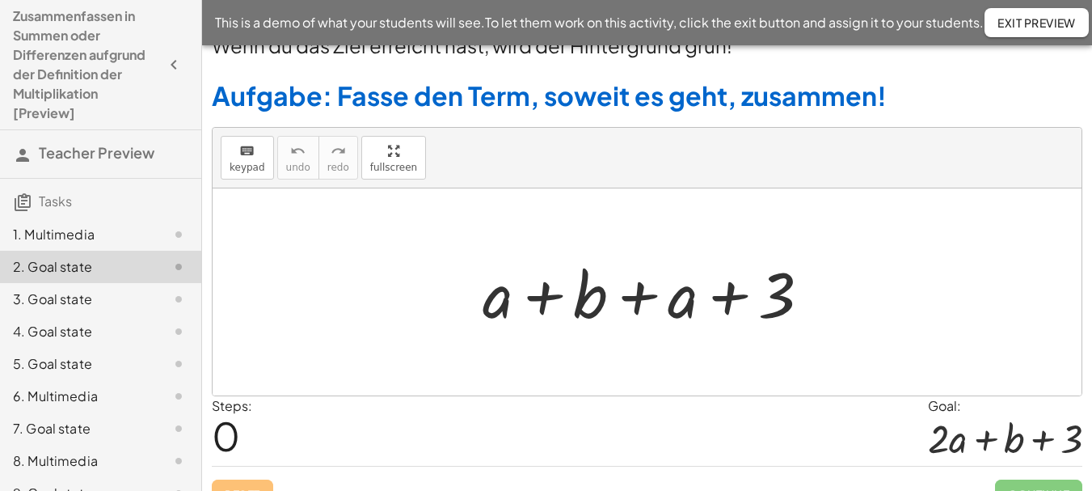
scroll to position [217, 0]
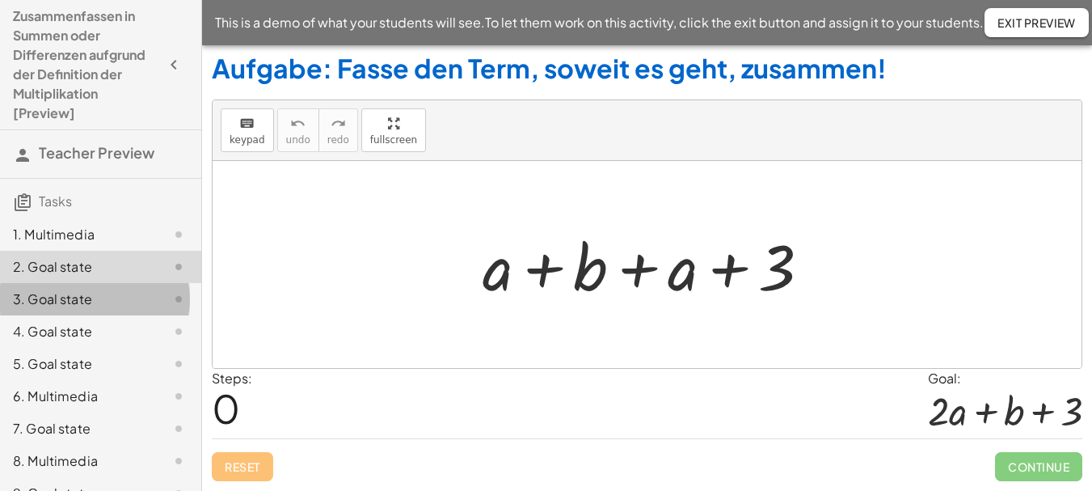
click at [80, 295] on div "3. Goal state" at bounding box center [78, 298] width 130 height 19
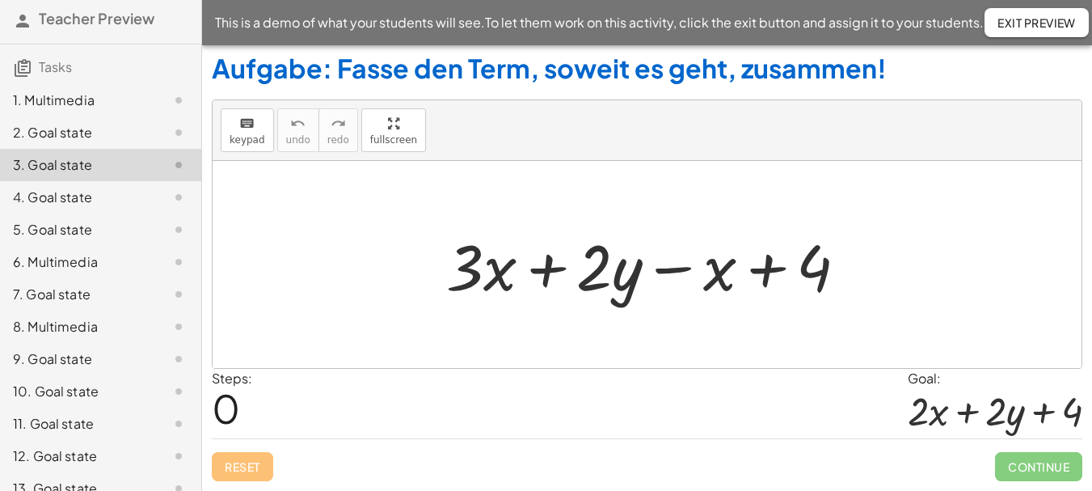
scroll to position [137, 0]
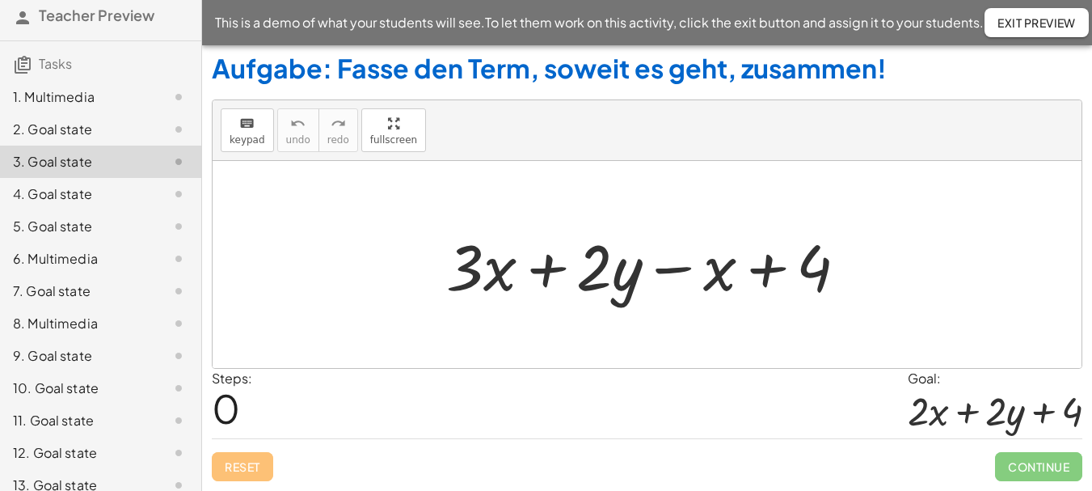
click at [88, 259] on div "6. Multimedia" at bounding box center [78, 258] width 130 height 19
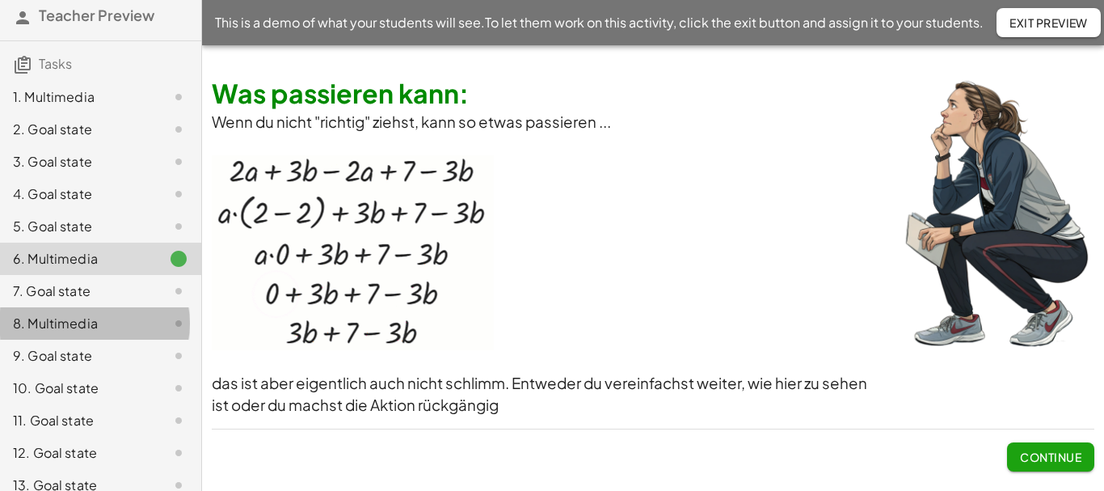
click at [84, 323] on div "8. Multimedia" at bounding box center [78, 323] width 130 height 19
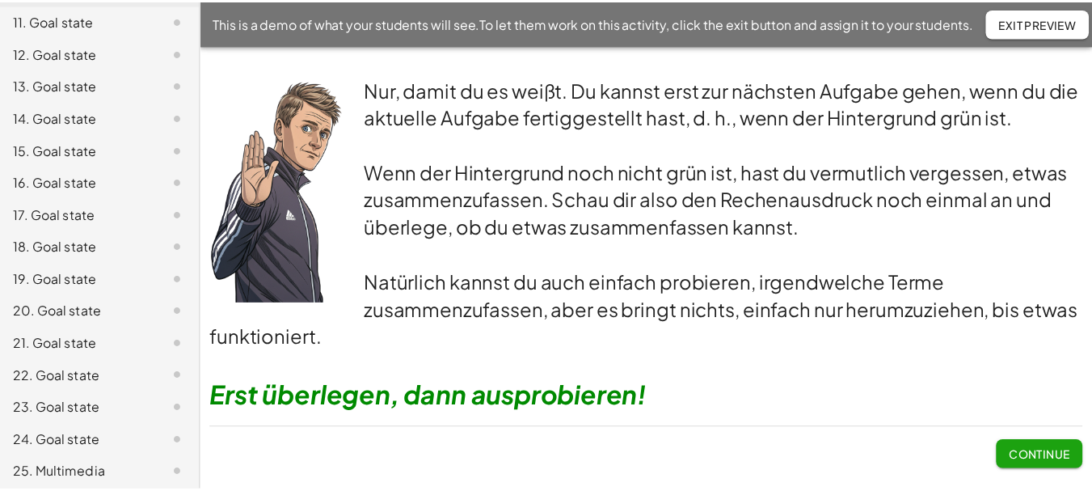
scroll to position [542, 0]
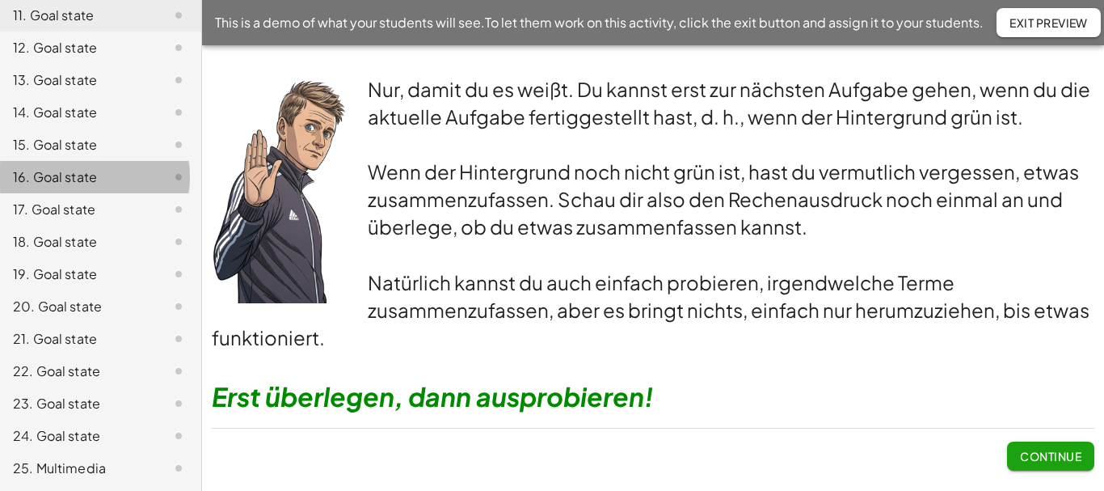
click at [88, 175] on div "16. Goal state" at bounding box center [78, 176] width 130 height 19
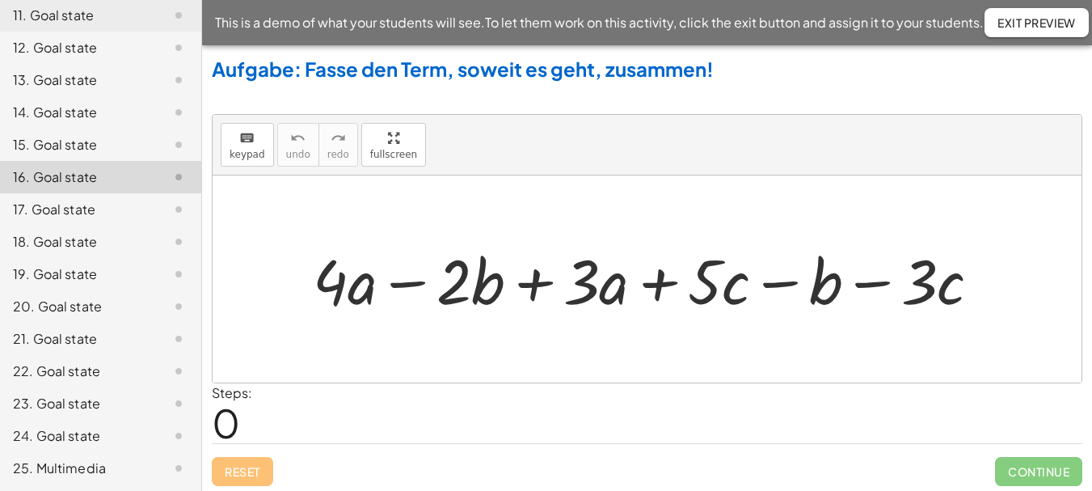
click at [80, 404] on div "23. Goal state" at bounding box center [78, 403] width 130 height 19
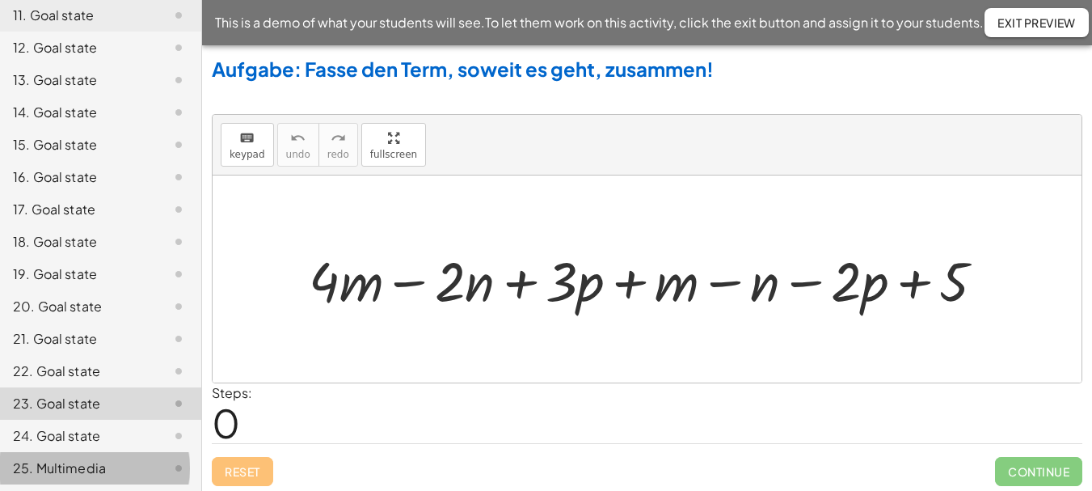
click at [82, 466] on div "25. Multimedia" at bounding box center [78, 467] width 130 height 19
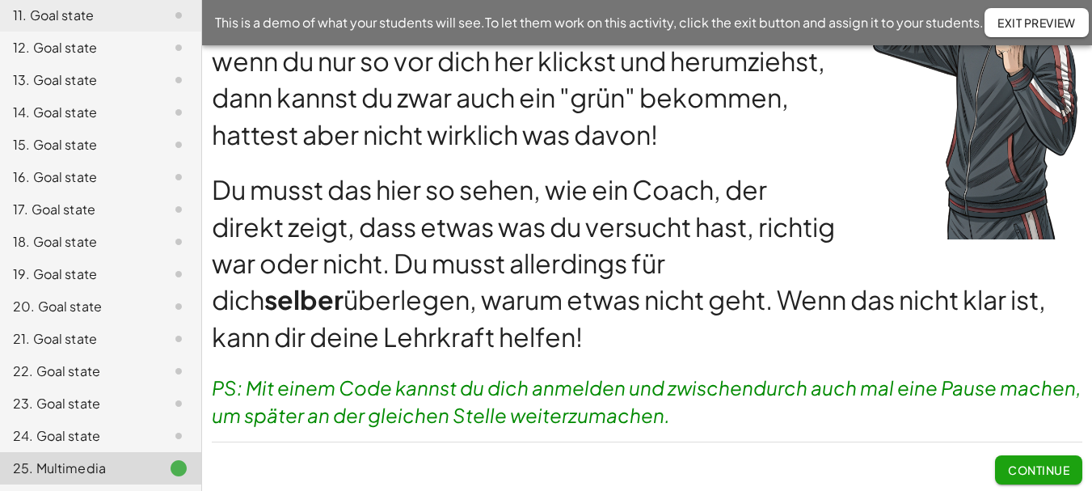
scroll to position [144, 0]
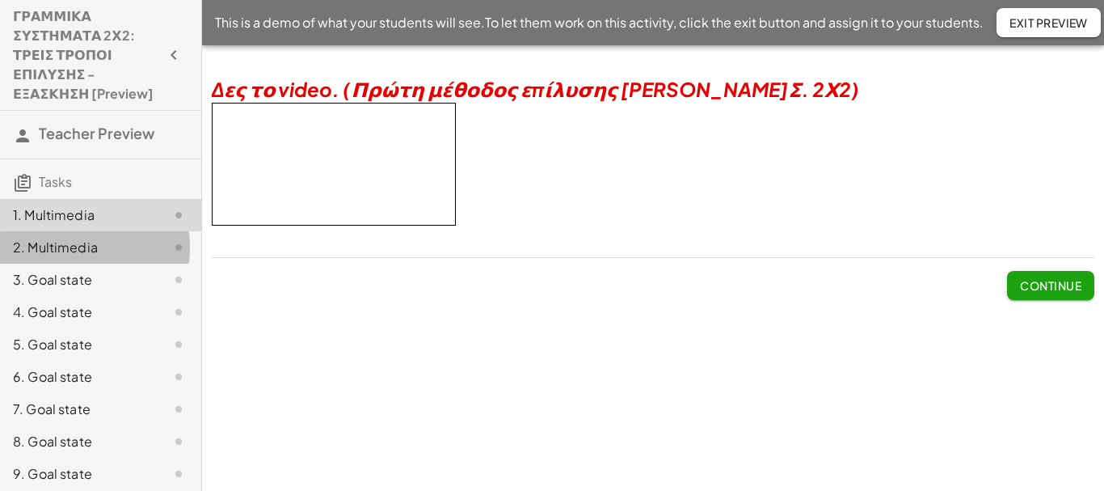
click at [75, 245] on div "2. Multimedia" at bounding box center [78, 247] width 130 height 19
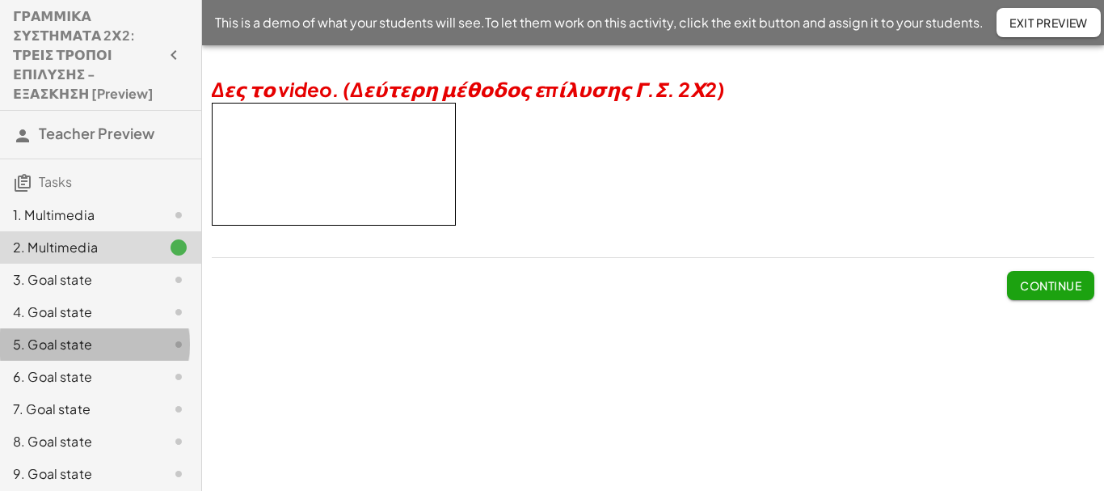
click at [65, 340] on div "5. Goal state" at bounding box center [78, 344] width 130 height 19
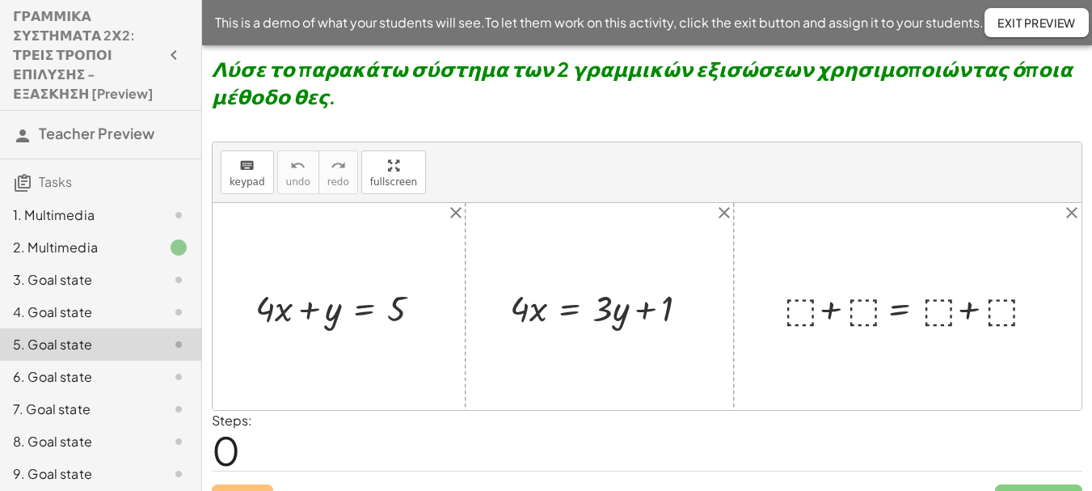
click at [54, 312] on div "4. Goal state" at bounding box center [78, 311] width 130 height 19
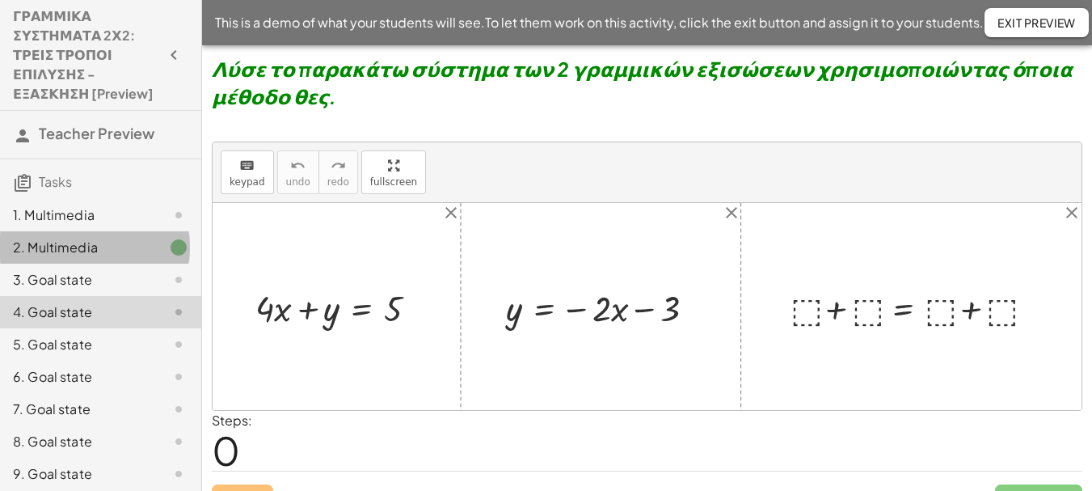
click at [69, 247] on div "2. Multimedia" at bounding box center [78, 247] width 130 height 19
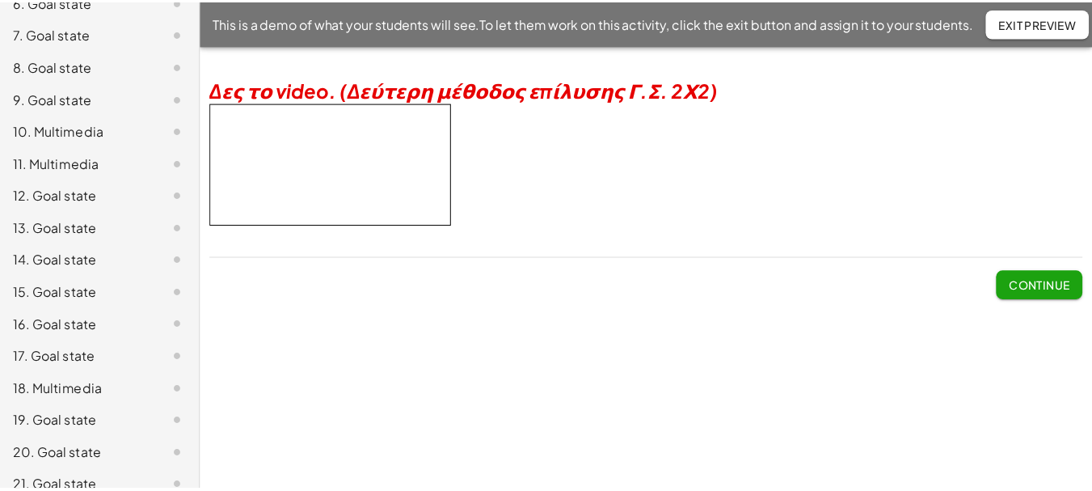
scroll to position [381, 0]
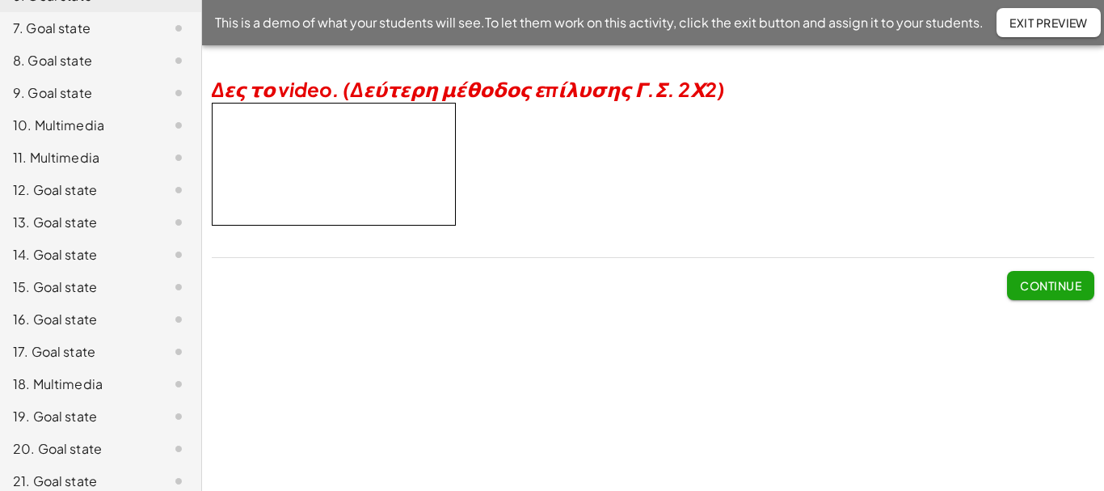
click at [84, 124] on div "10. Multimedia" at bounding box center [78, 125] width 130 height 19
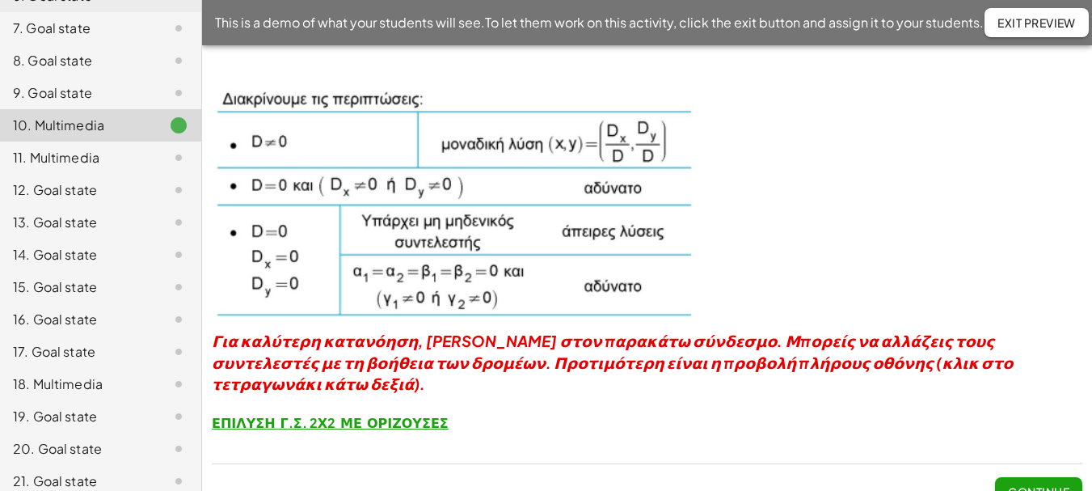
scroll to position [569, 0]
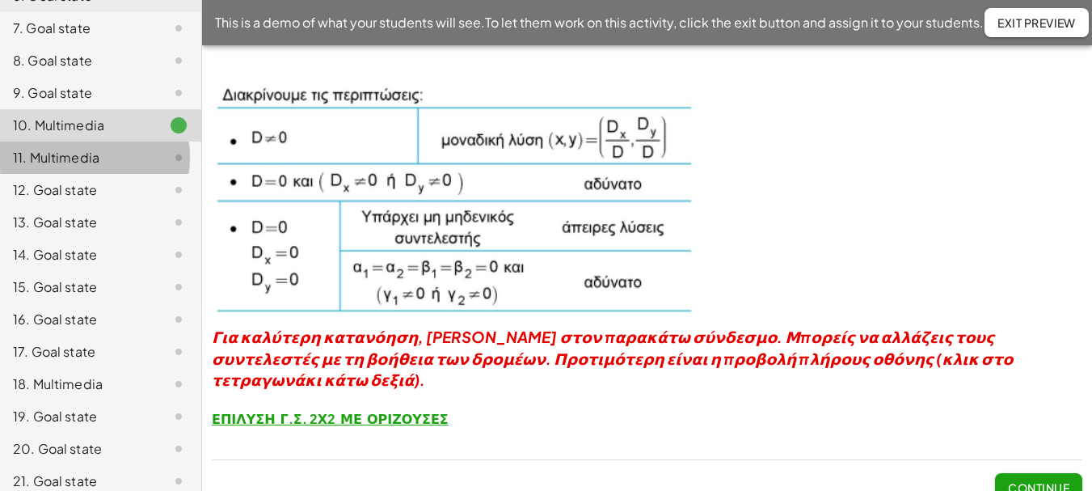
click at [75, 159] on div "11. Multimedia" at bounding box center [78, 157] width 130 height 19
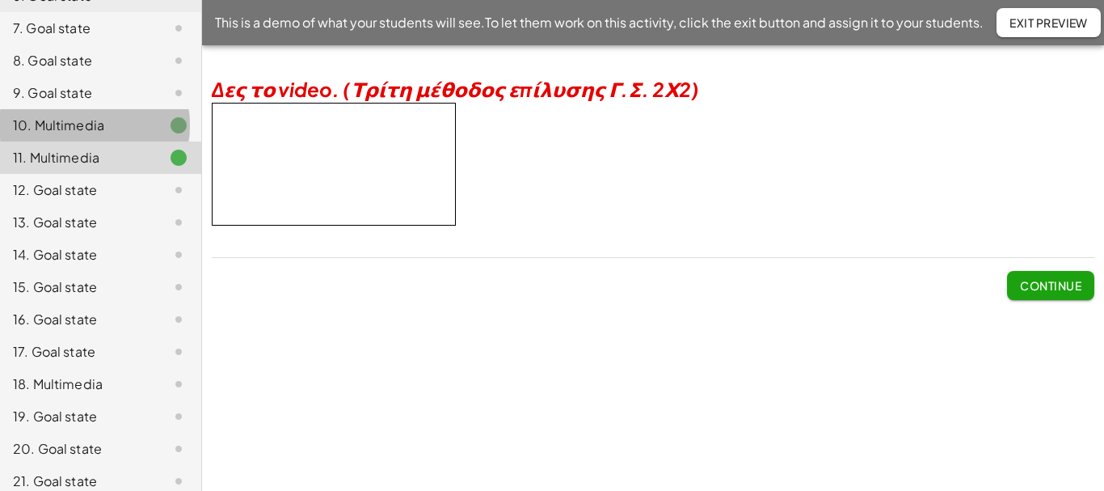
click at [86, 124] on div "10. Multimedia" at bounding box center [78, 125] width 130 height 19
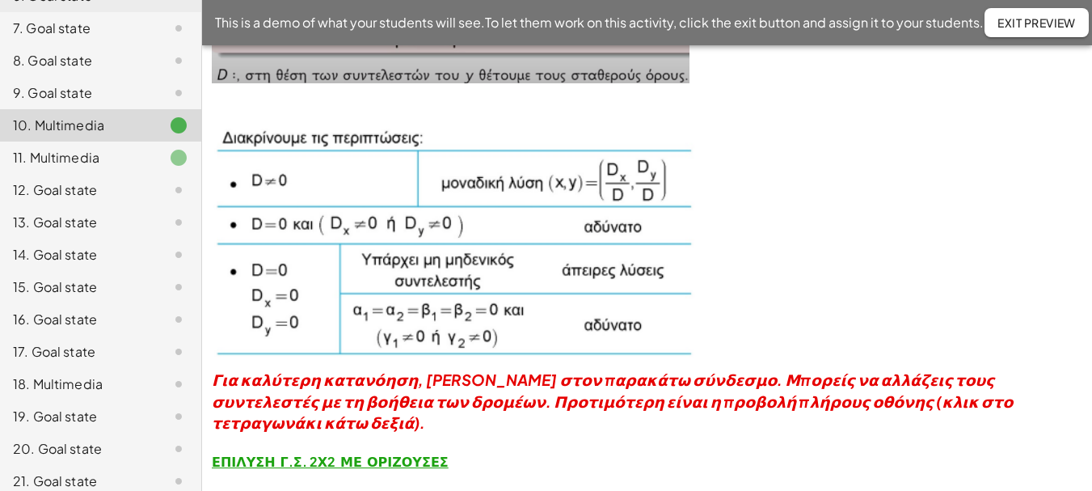
scroll to position [569, 0]
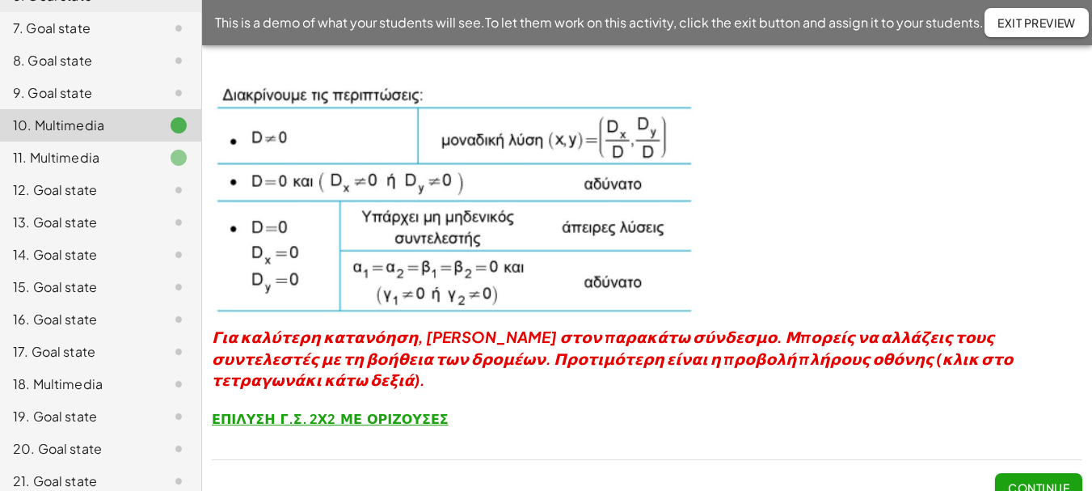
click at [334, 410] on strong "ΕΠΙΛΥΣΗ Γ.Σ. 2Χ2 ΜΕ ΟΡΙΖΟΥΣΕΣ" at bounding box center [330, 418] width 237 height 17
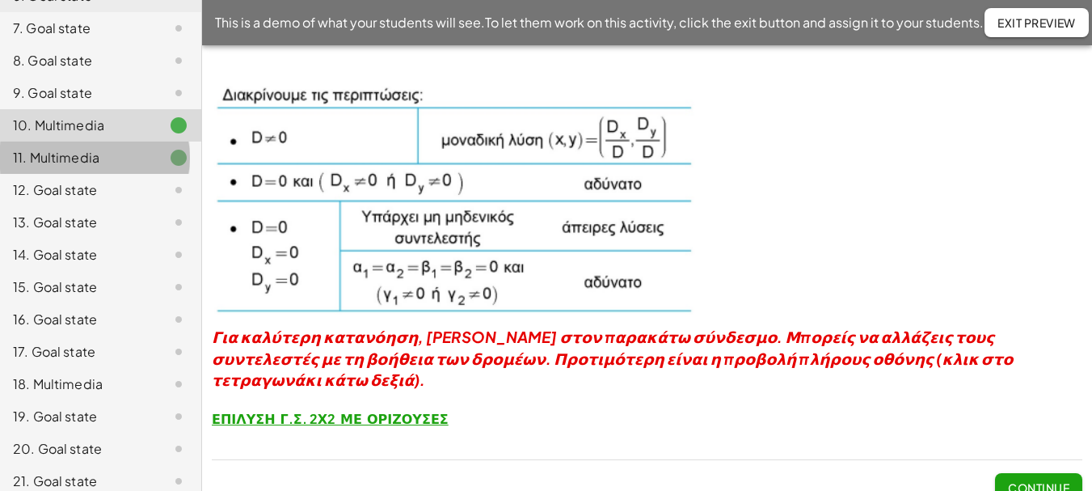
click at [72, 154] on div "11. Multimedia" at bounding box center [78, 157] width 130 height 19
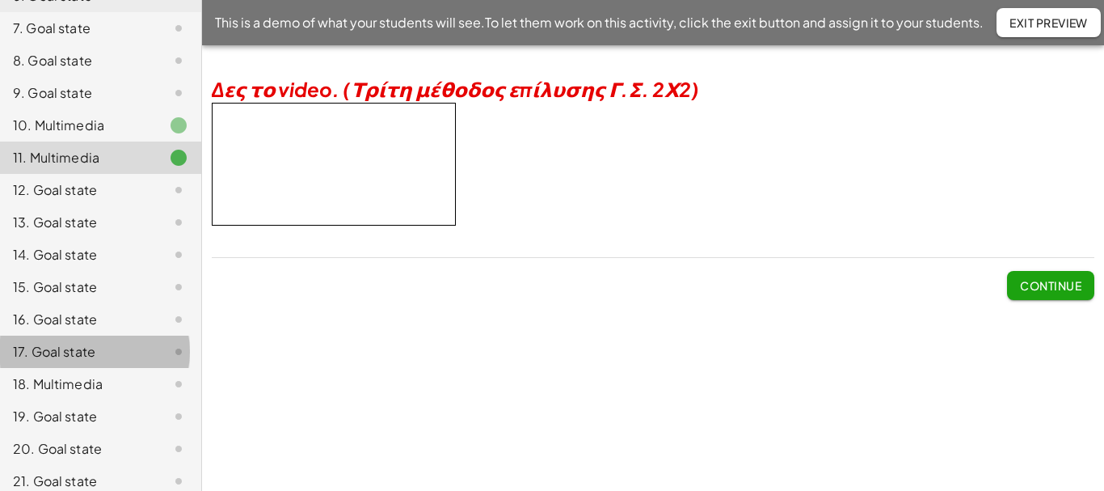
click at [51, 348] on div "17. Goal state" at bounding box center [78, 351] width 130 height 19
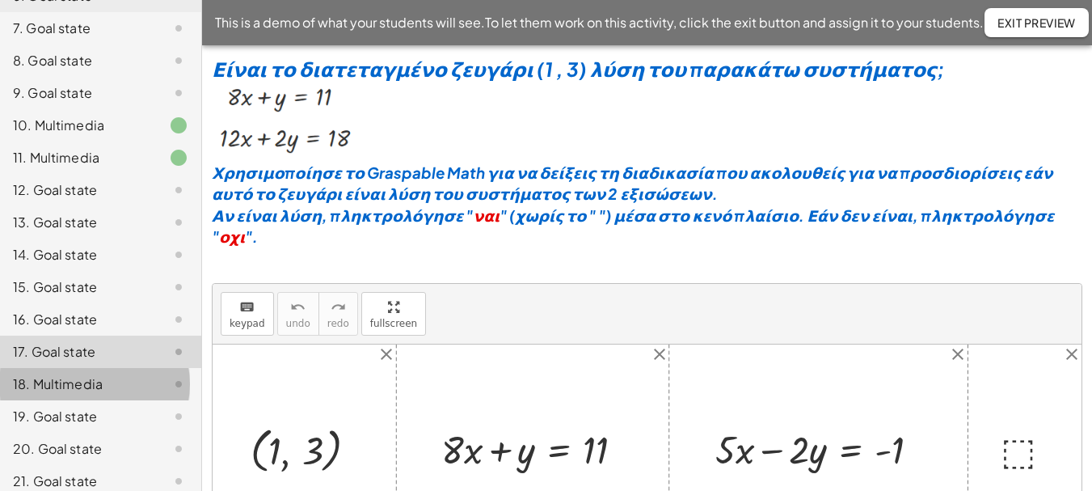
click at [63, 382] on div "18. Multimedia" at bounding box center [78, 383] width 130 height 19
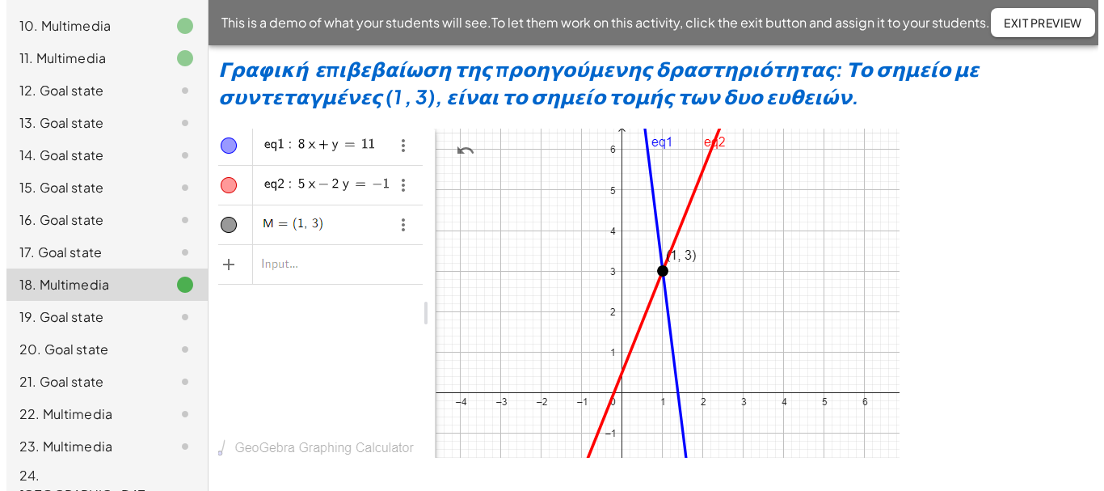
scroll to position [491, 0]
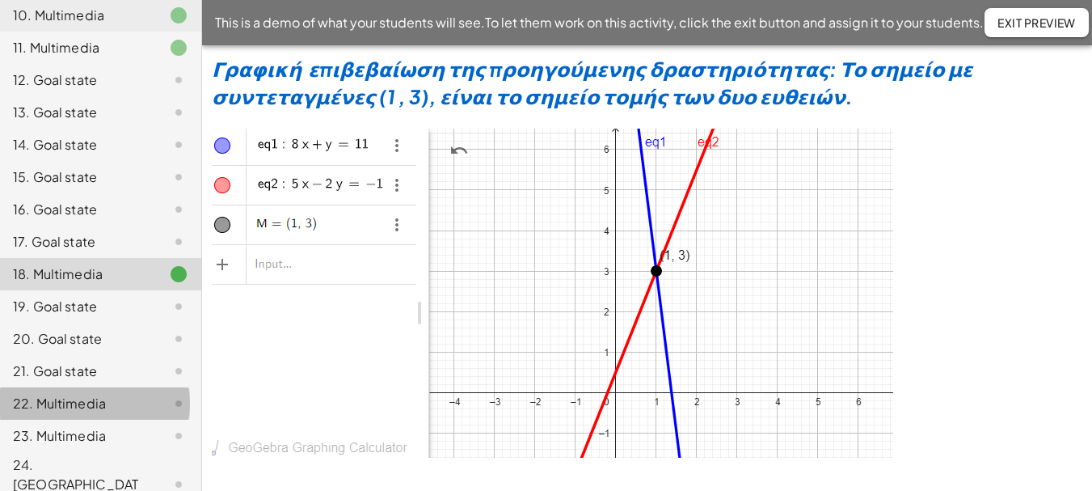
click at [69, 403] on div "22. Multimedia" at bounding box center [78, 403] width 130 height 19
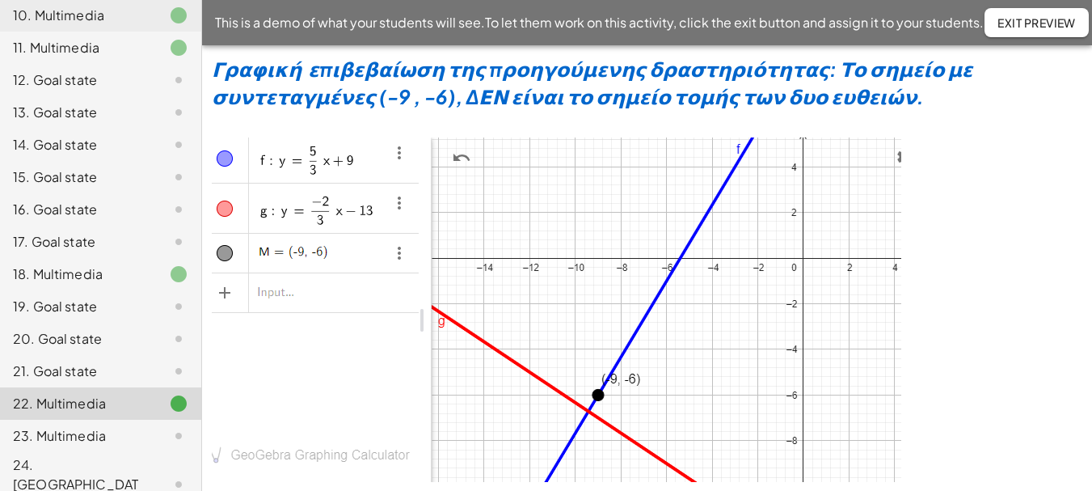
click at [74, 433] on div "23. Multimedia" at bounding box center [78, 435] width 130 height 19
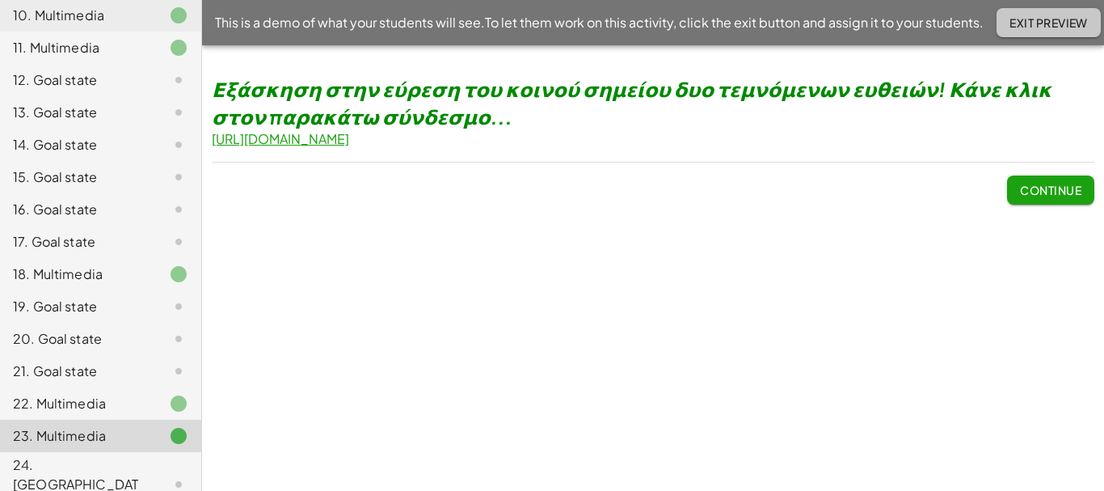
click at [1042, 23] on span "Exit Preview" at bounding box center [1049, 22] width 78 height 15
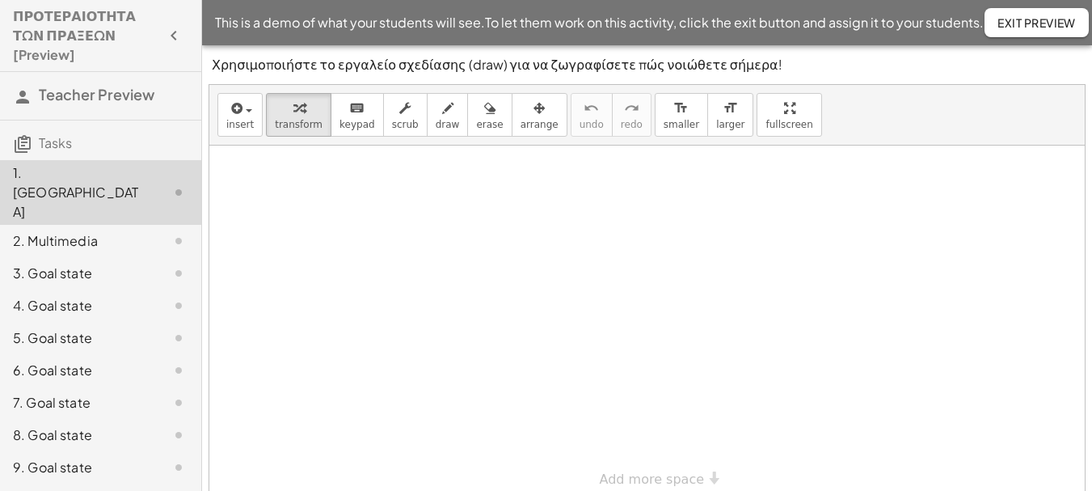
click at [60, 231] on div "2. Multimedia" at bounding box center [78, 240] width 130 height 19
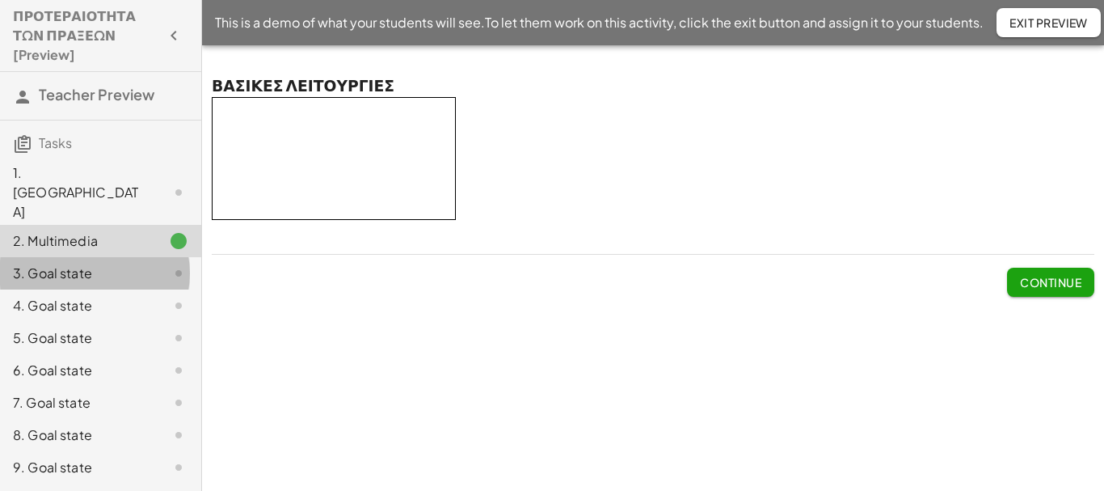
click at [52, 264] on div "3. Goal state" at bounding box center [78, 273] width 130 height 19
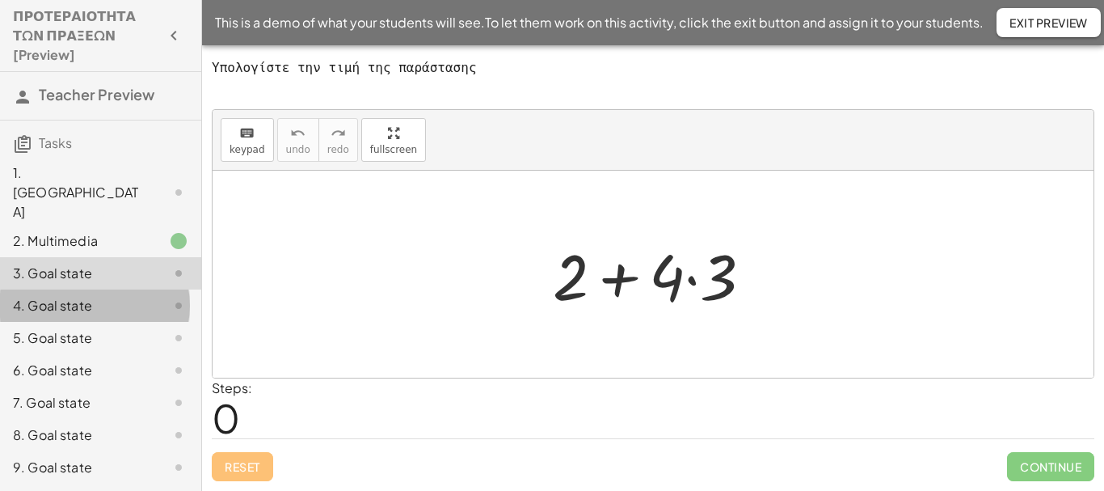
click at [66, 296] on div "4. Goal state" at bounding box center [78, 305] width 130 height 19
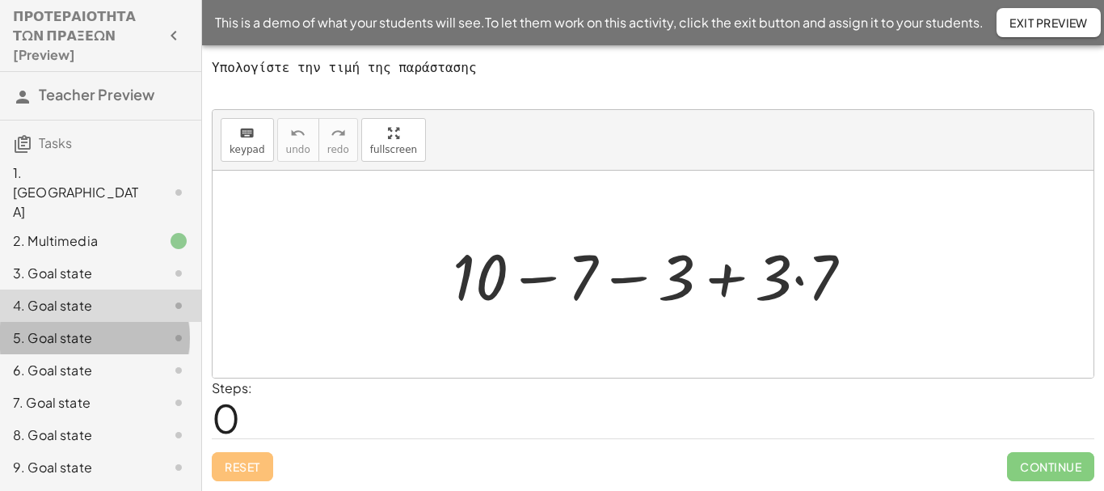
click at [73, 328] on div "5. Goal state" at bounding box center [78, 337] width 130 height 19
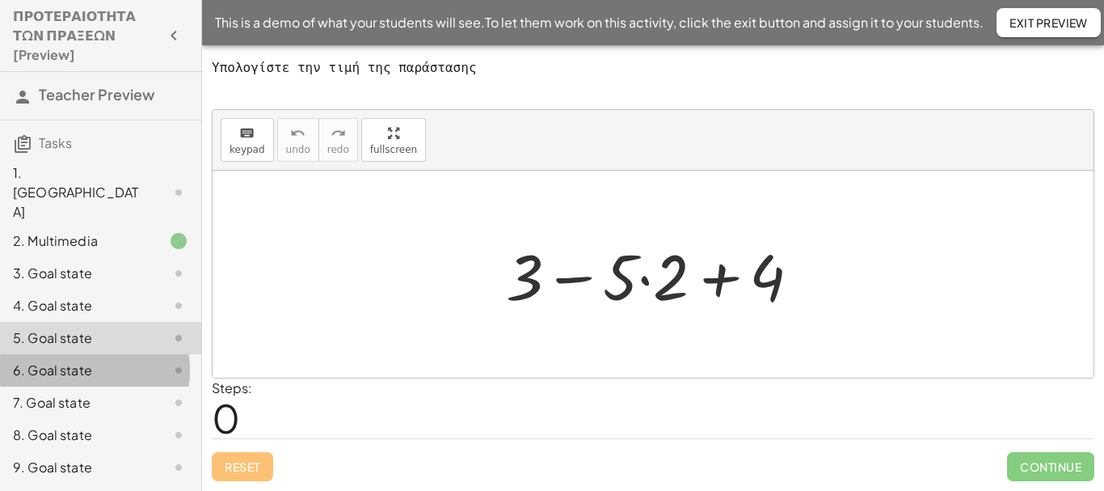
click at [71, 361] on div "6. Goal state" at bounding box center [78, 370] width 130 height 19
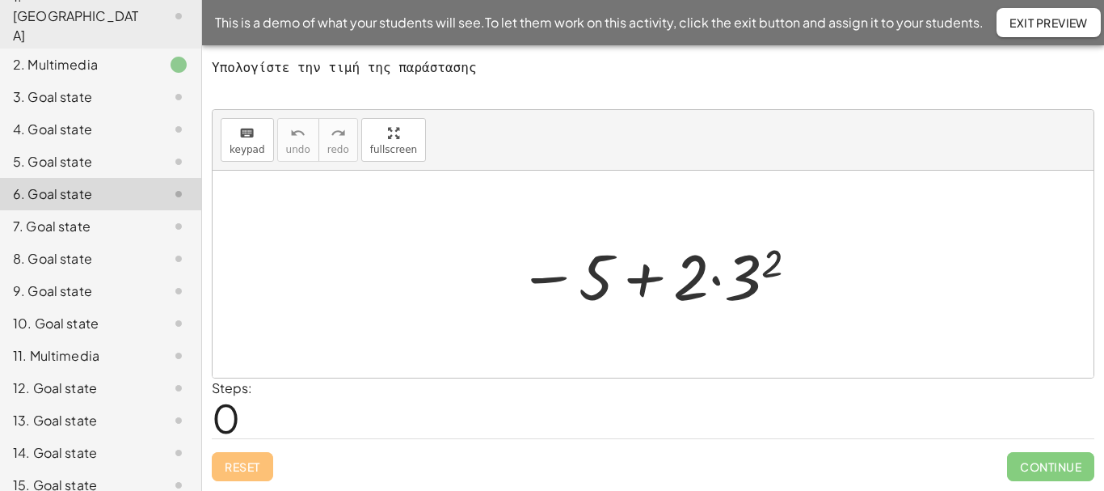
scroll to position [192, 0]
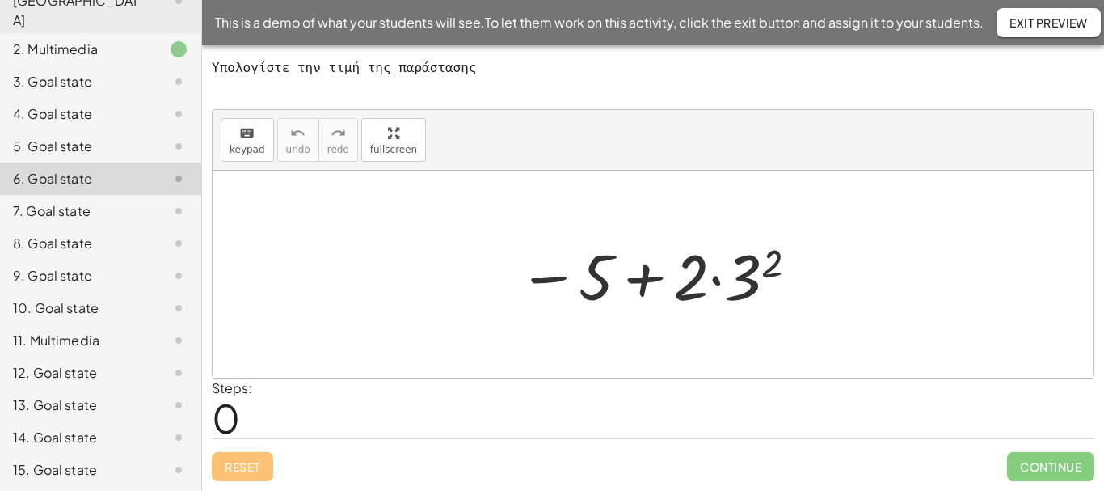
click at [82, 298] on div "10. Goal state" at bounding box center [78, 307] width 130 height 19
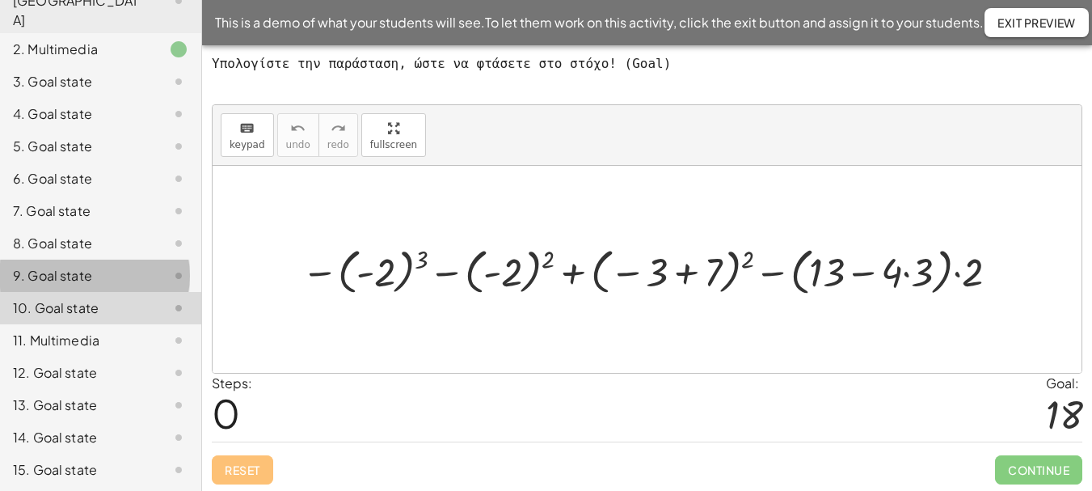
click at [74, 266] on div "9. Goal state" at bounding box center [78, 275] width 130 height 19
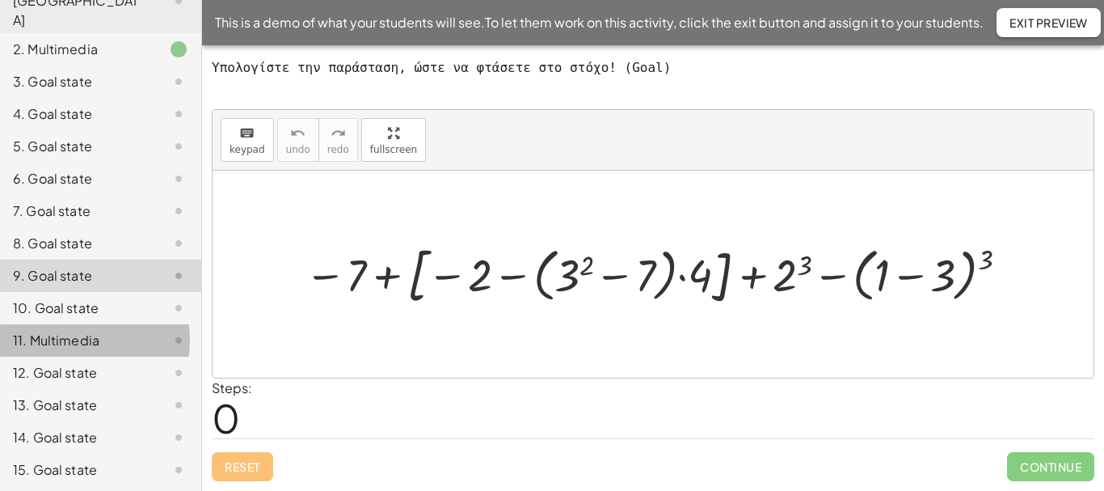
click at [54, 331] on div "11. Multimedia" at bounding box center [78, 340] width 130 height 19
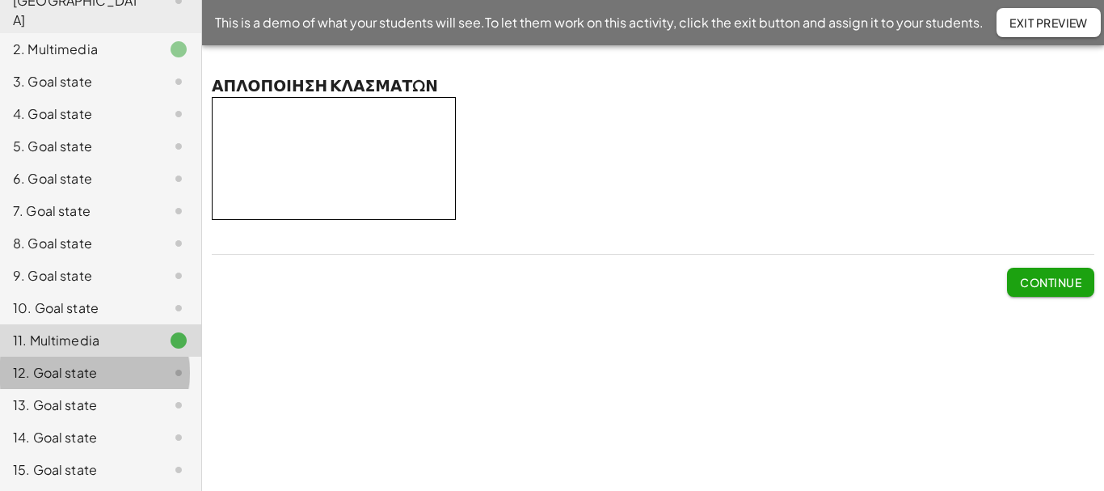
click at [65, 363] on div "12. Goal state" at bounding box center [78, 372] width 130 height 19
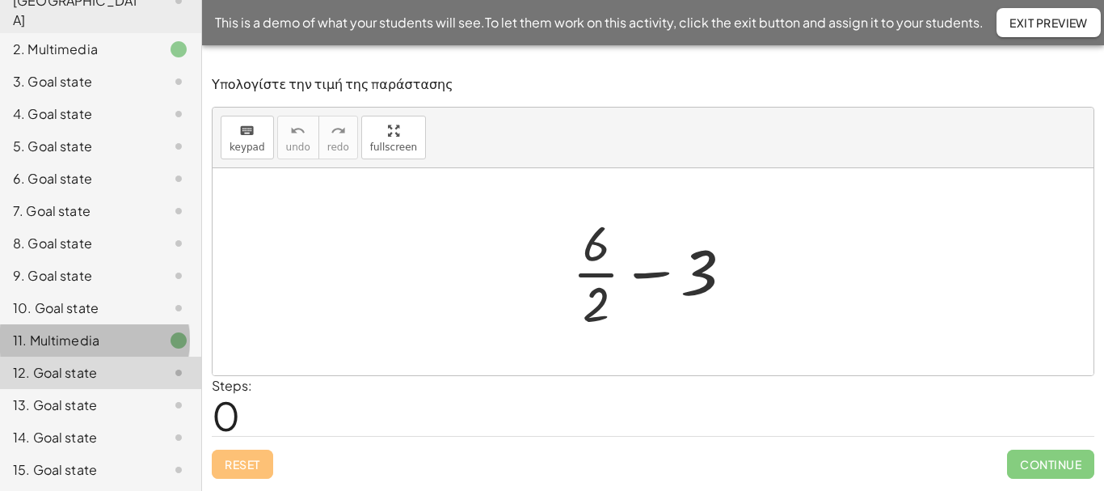
click at [70, 331] on div "11. Multimedia" at bounding box center [78, 340] width 130 height 19
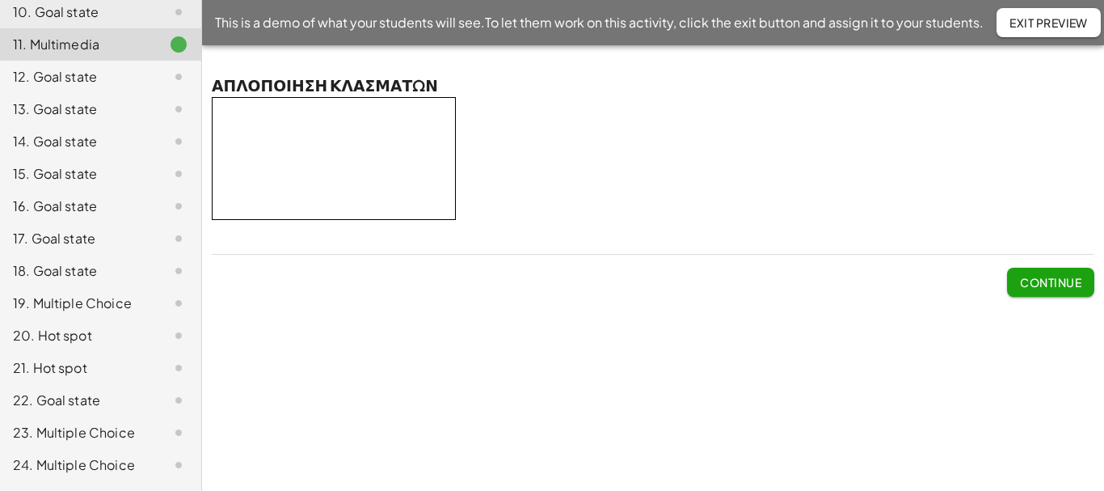
scroll to position [510, 0]
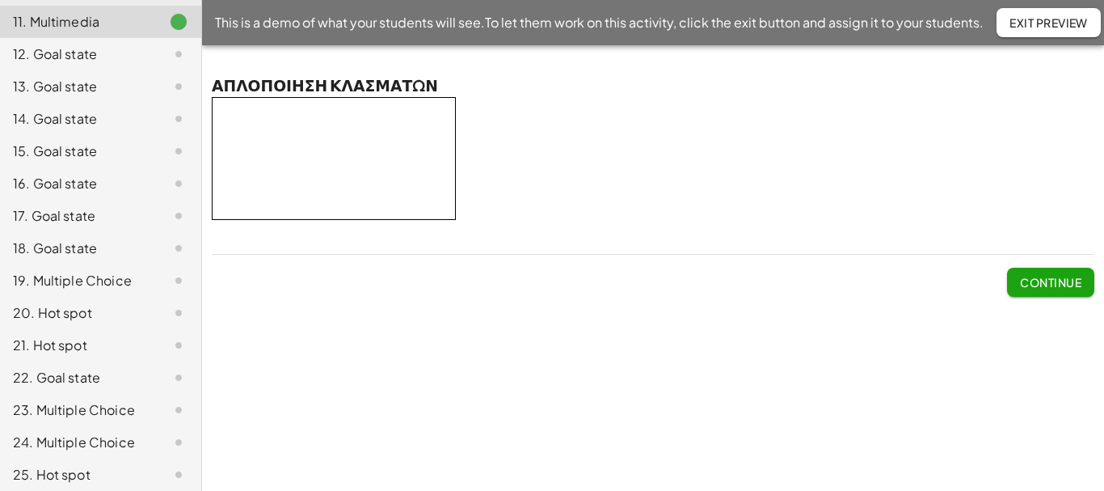
click at [94, 271] on div "19. Multiple Choice" at bounding box center [78, 280] width 130 height 19
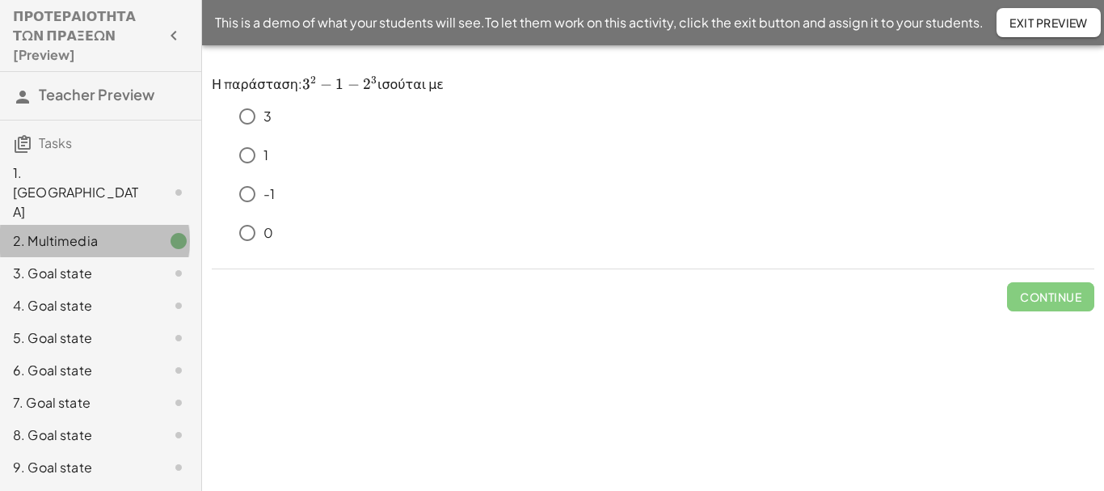
click at [80, 231] on div "2. Multimedia" at bounding box center [78, 240] width 130 height 19
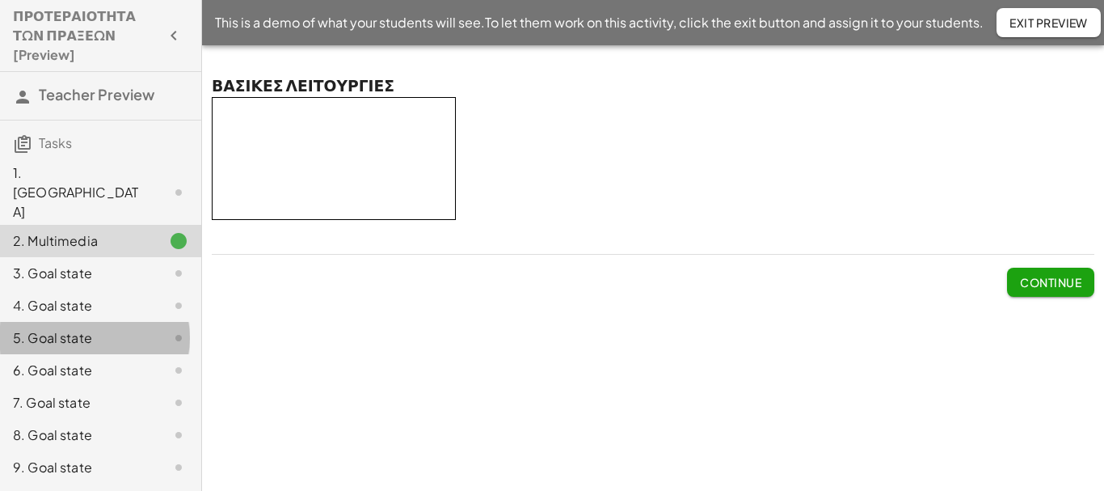
click at [42, 328] on div "5. Goal state" at bounding box center [78, 337] width 130 height 19
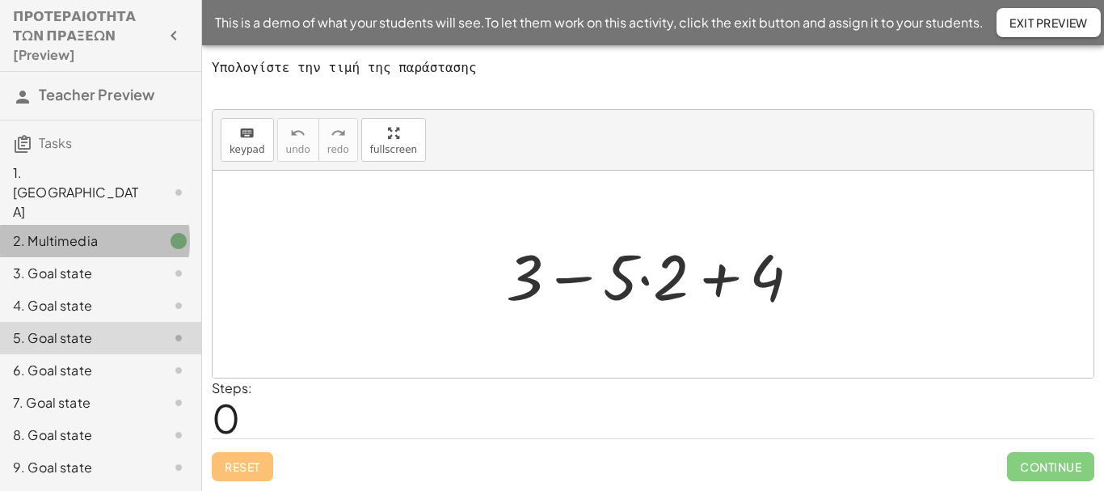
click at [65, 231] on div "2. Multimedia" at bounding box center [78, 240] width 130 height 19
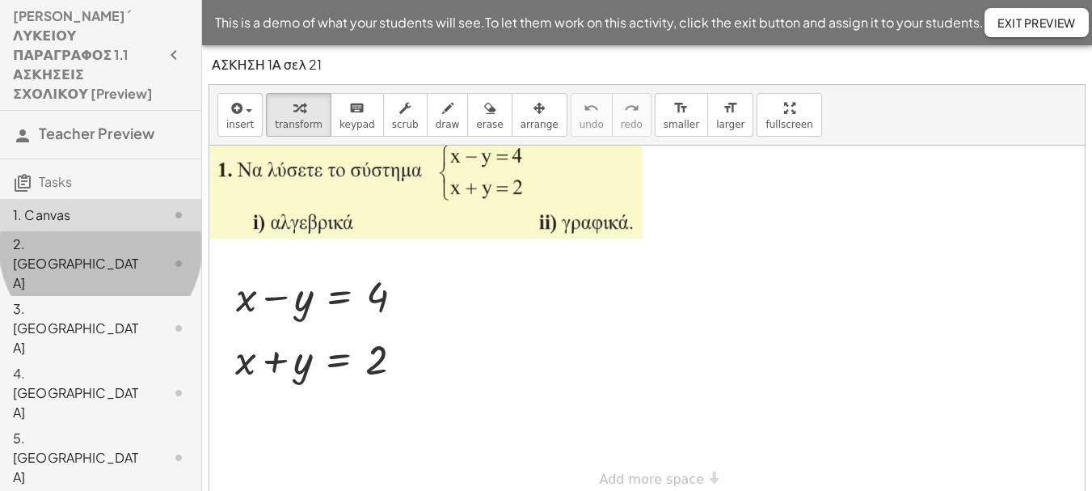
click at [71, 234] on div "2. [GEOGRAPHIC_DATA]" at bounding box center [78, 263] width 130 height 58
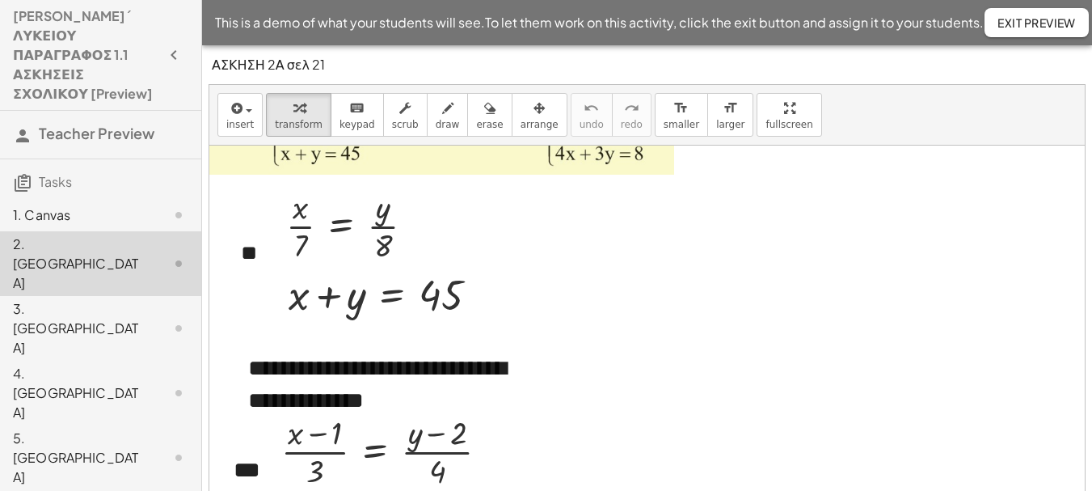
scroll to position [167, 0]
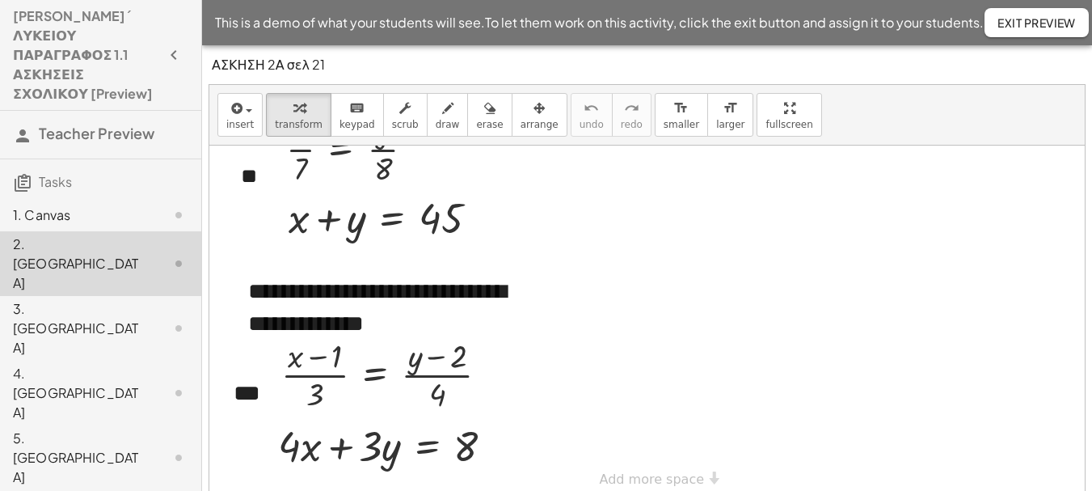
click at [62, 299] on div "3. [GEOGRAPHIC_DATA]" at bounding box center [78, 328] width 130 height 58
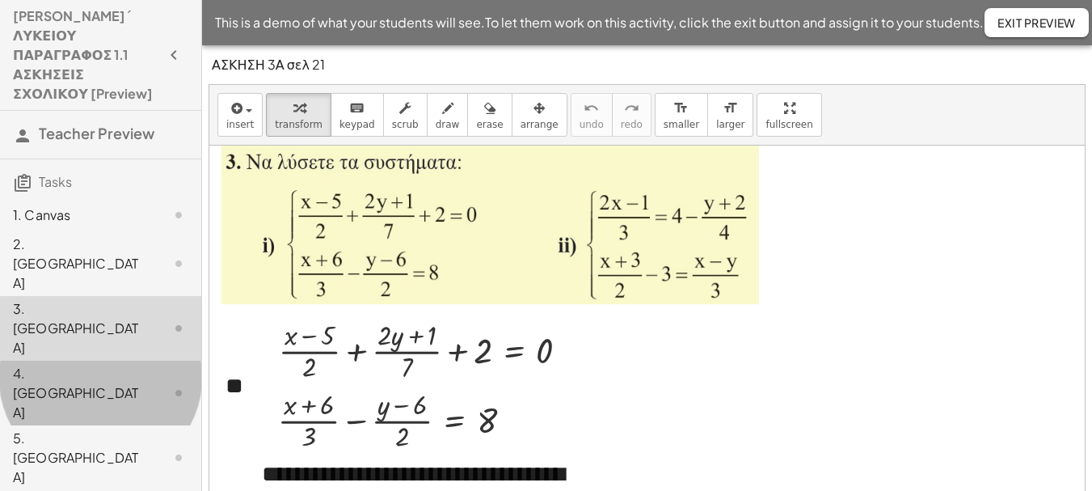
click at [70, 364] on div "4. [GEOGRAPHIC_DATA]" at bounding box center [78, 393] width 130 height 58
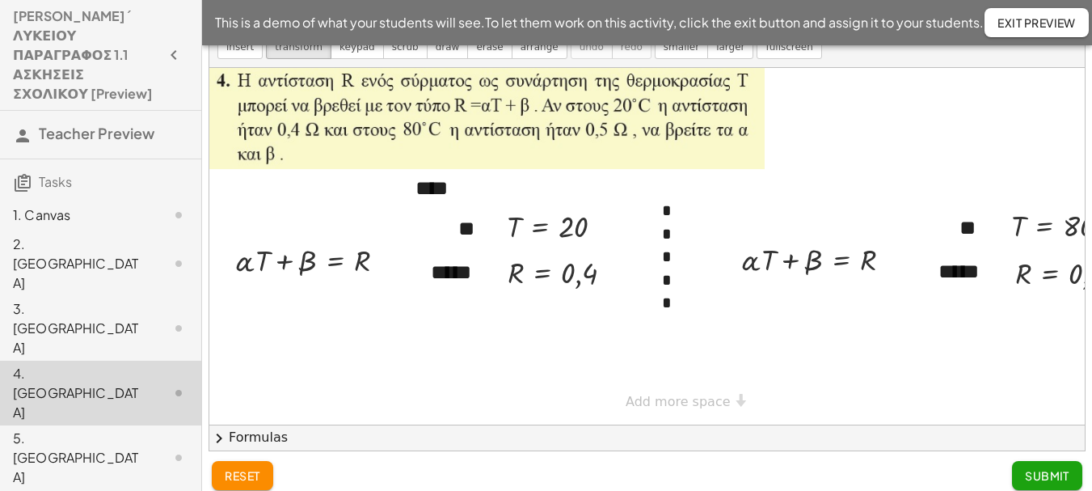
scroll to position [90, 0]
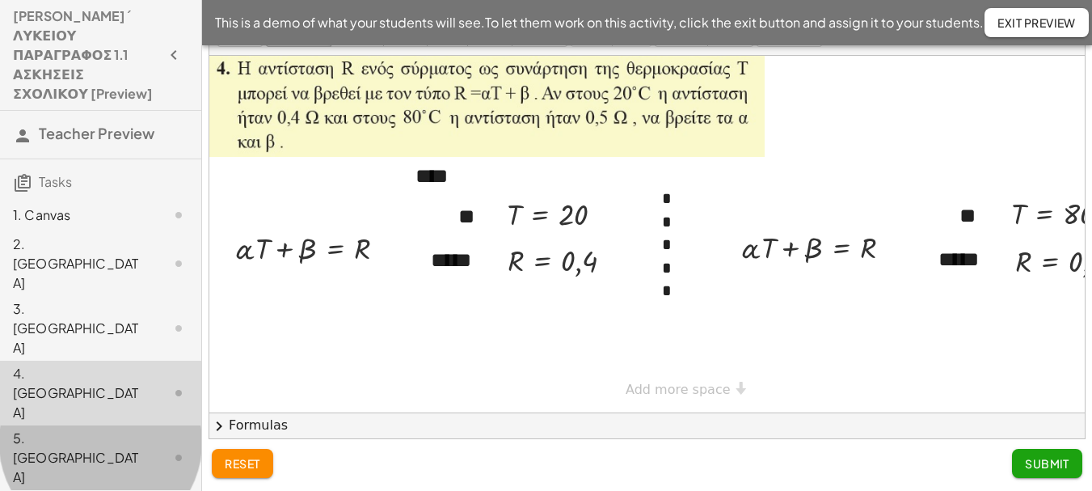
click at [49, 428] on div "5. [GEOGRAPHIC_DATA]" at bounding box center [78, 457] width 130 height 58
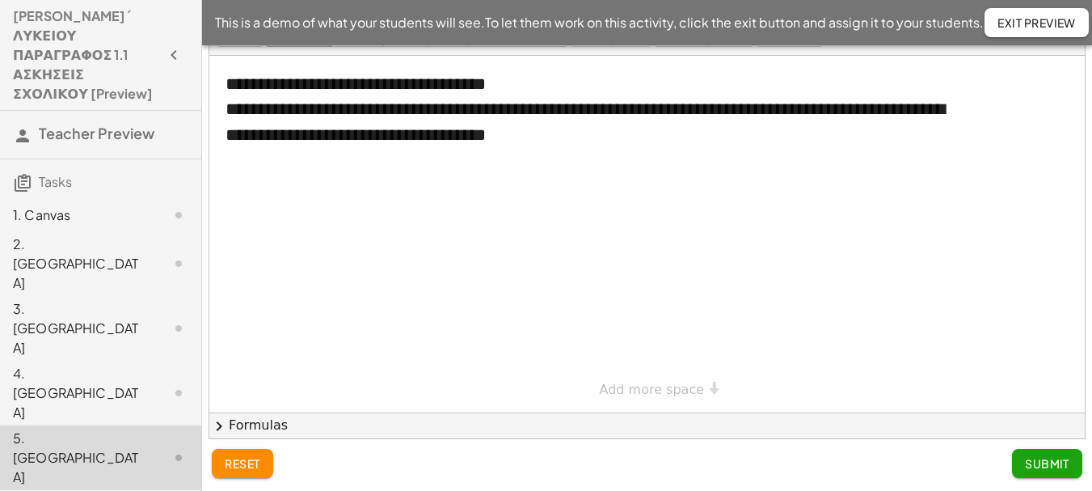
click at [1032, 24] on span "Exit Preview" at bounding box center [1037, 22] width 78 height 15
